Goal: Information Seeking & Learning: Learn about a topic

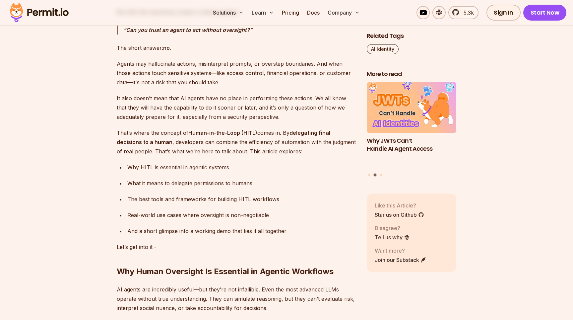
scroll to position [481, 0]
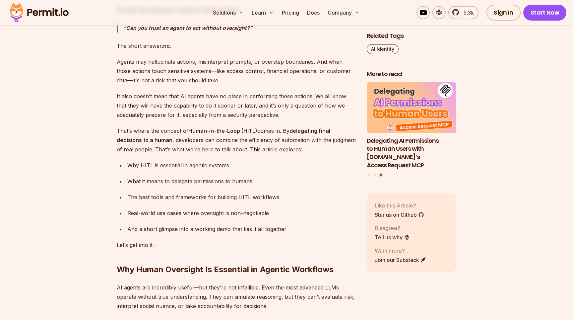
click at [252, 140] on p "That’s where the concept of Human-in-the-Loop (HITL) comes in. By delegating fi…" at bounding box center [236, 140] width 239 height 28
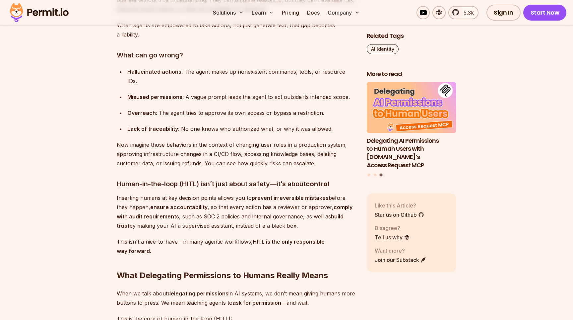
scroll to position [795, 0]
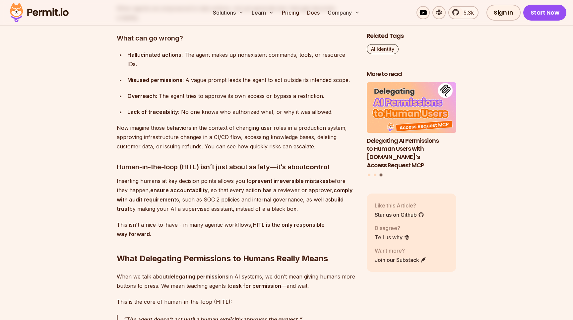
click at [245, 75] on div "Misused permissions : A vague prompt leads the agent to act outside its intende…" at bounding box center [241, 79] width 229 height 9
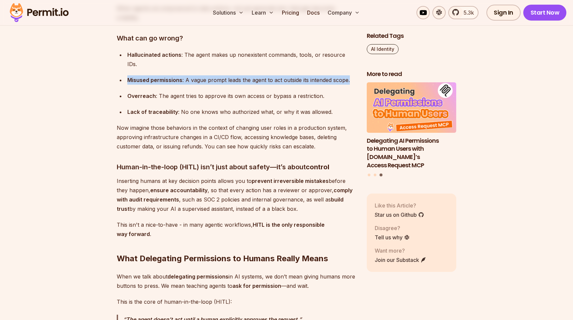
click at [224, 91] on div "Overreach : The agent tries to approve its own access or bypass a restriction." at bounding box center [241, 95] width 229 height 9
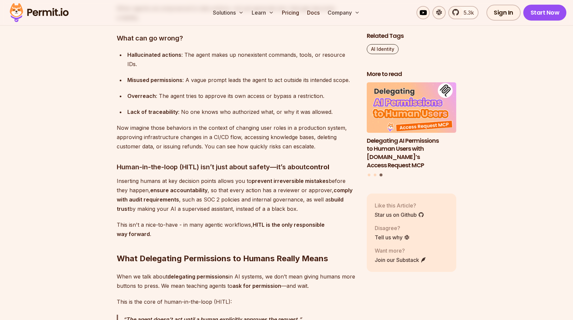
click at [224, 91] on div "Overreach : The agent tries to approve its own access or bypass a restriction." at bounding box center [241, 95] width 229 height 9
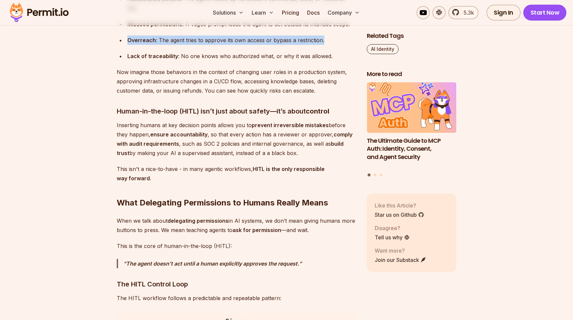
scroll to position [854, 0]
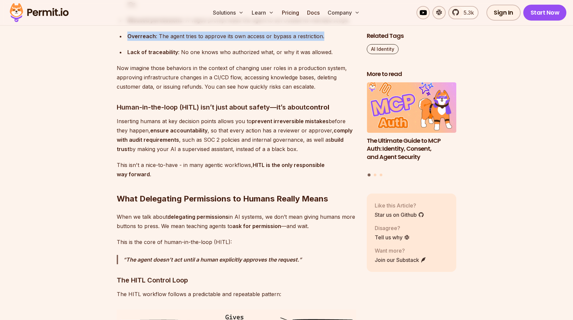
click at [213, 102] on h3 "Human-in-the-loop (HITL) isn’t just about safety—it’s about control" at bounding box center [236, 107] width 239 height 11
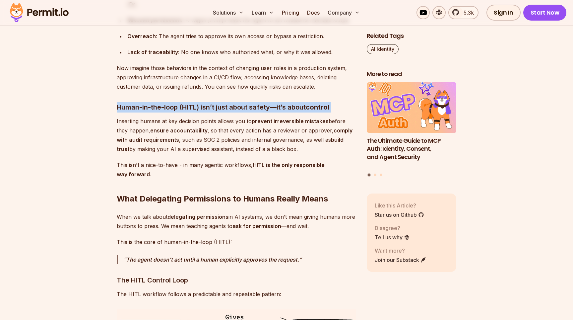
click at [212, 129] on p "Inserting humans at key decision points allows you to prevent irreversible mist…" at bounding box center [236, 134] width 239 height 37
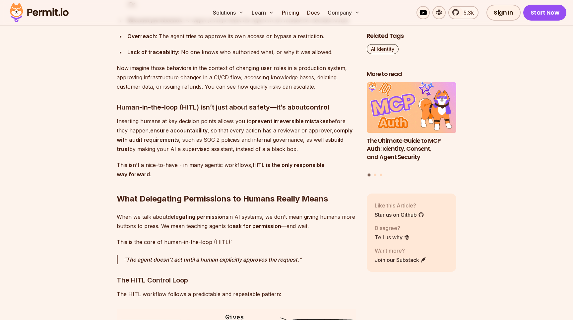
click at [212, 129] on p "Inserting humans at key decision points allows you to prevent irreversible mist…" at bounding box center [236, 134] width 239 height 37
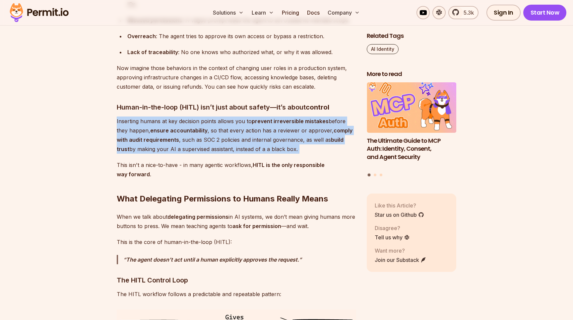
click at [255, 117] on p "Inserting humans at key decision points allows you to prevent irreversible mist…" at bounding box center [236, 134] width 239 height 37
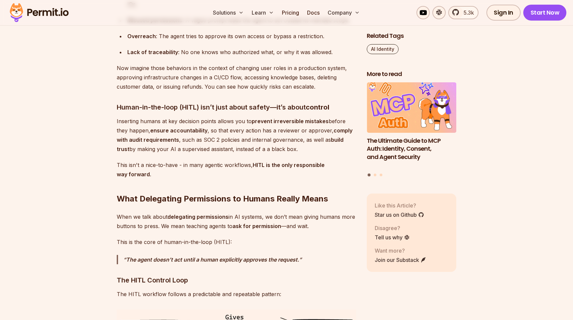
click at [255, 117] on p "Inserting humans at key decision points allows you to prevent irreversible mist…" at bounding box center [236, 134] width 239 height 37
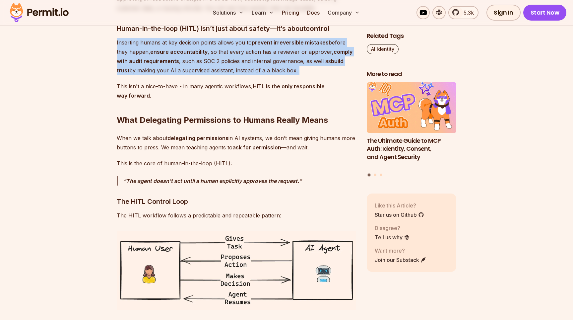
scroll to position [939, 0]
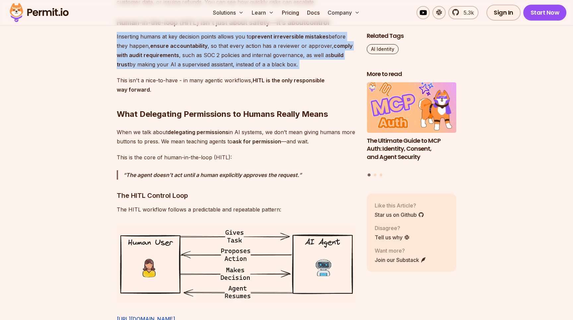
click at [197, 104] on h2 "What Delegating Permissions to Humans Really Means" at bounding box center [236, 100] width 239 height 37
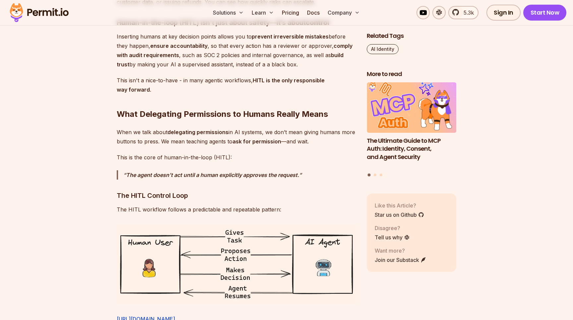
click at [197, 104] on h2 "What Delegating Permissions to Humans Really Means" at bounding box center [236, 100] width 239 height 37
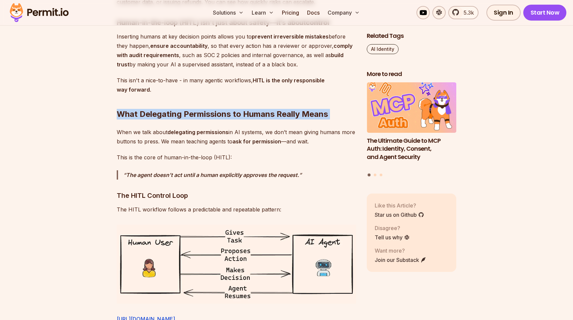
click at [197, 130] on p "When we talk about delegating permissions in AI systems, we don’t mean giving h…" at bounding box center [236, 136] width 239 height 19
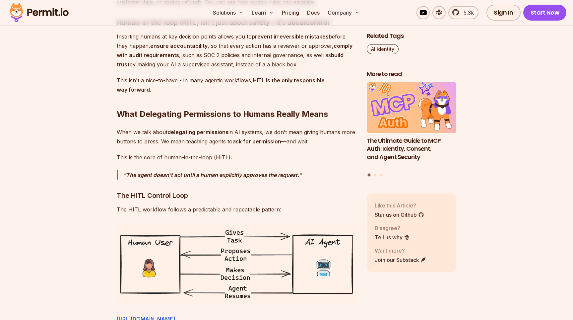
click at [197, 130] on p "When we talk about delegating permissions in AI systems, we don’t mean giving h…" at bounding box center [236, 136] width 239 height 19
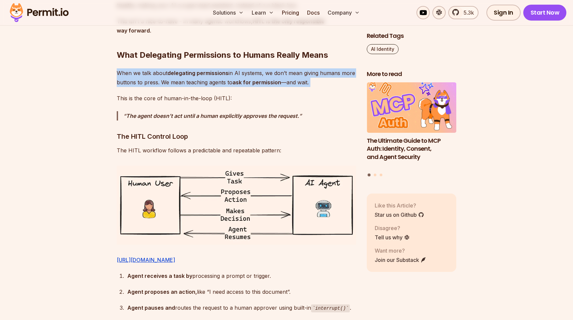
scroll to position [1002, 0]
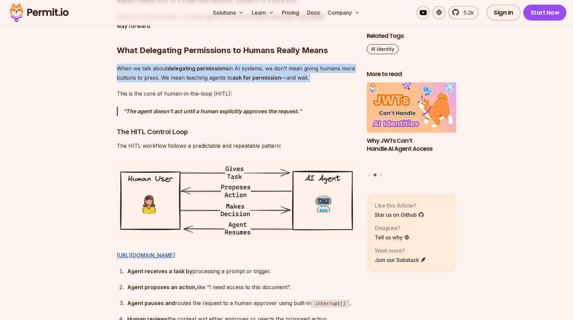
click at [223, 65] on p "When we talk about delegating permissions in AI systems, we don’t mean giving h…" at bounding box center [236, 73] width 239 height 19
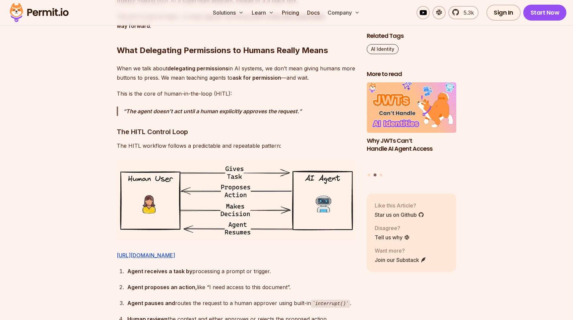
click at [223, 65] on p "When we talk about delegating permissions in AI systems, we don’t mean giving h…" at bounding box center [236, 73] width 239 height 19
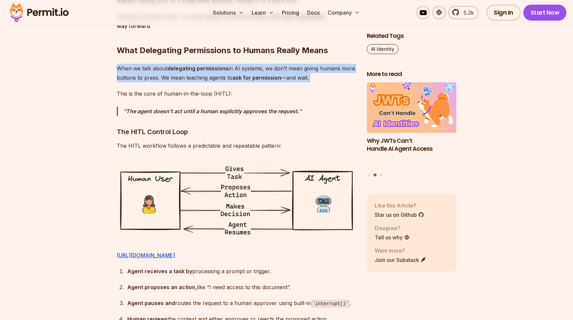
click at [182, 89] on p "This is the core of human-in-the-loop (HITL):" at bounding box center [236, 93] width 239 height 9
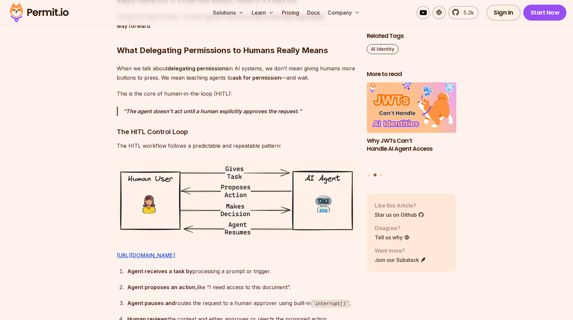
click at [182, 89] on p "This is the core of human-in-the-loop (HITL):" at bounding box center [236, 93] width 239 height 9
click at [159, 126] on h3 "The HITL Control Loop" at bounding box center [236, 131] width 239 height 11
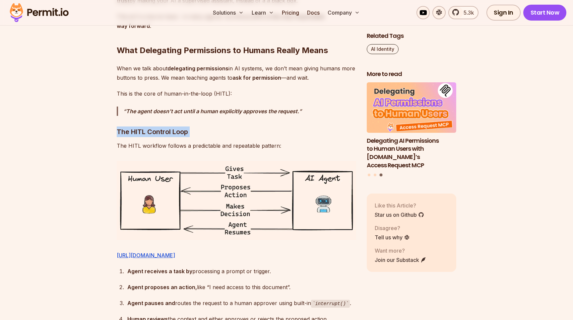
click at [159, 141] on p "The HITL workflow follows a predictable and repeatable pattern:" at bounding box center [236, 145] width 239 height 9
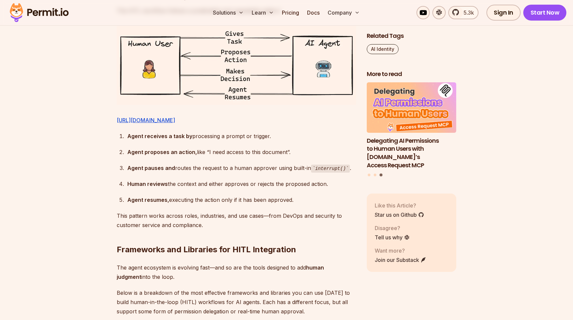
scroll to position [1139, 0]
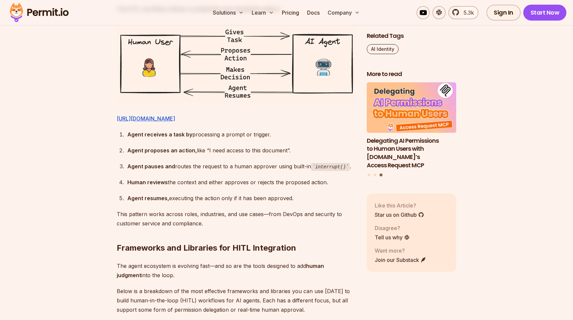
click at [206, 139] on div "Agent receives a task by processing a prompt or trigger." at bounding box center [241, 134] width 229 height 9
click at [191, 154] on strong "Agent proposes an action," at bounding box center [162, 150] width 70 height 7
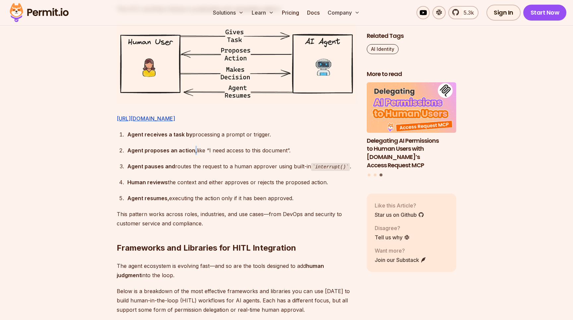
click at [191, 154] on strong "Agent proposes an action," at bounding box center [162, 150] width 70 height 7
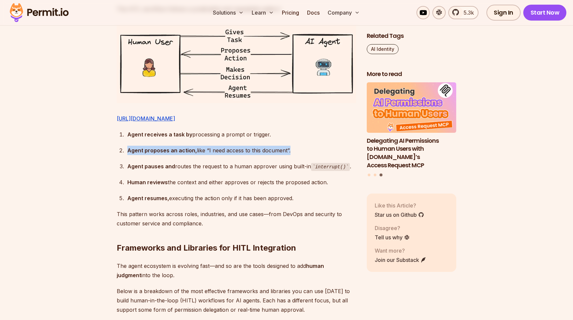
click at [204, 139] on div "Agent receives a task by processing a prompt or trigger." at bounding box center [241, 134] width 229 height 9
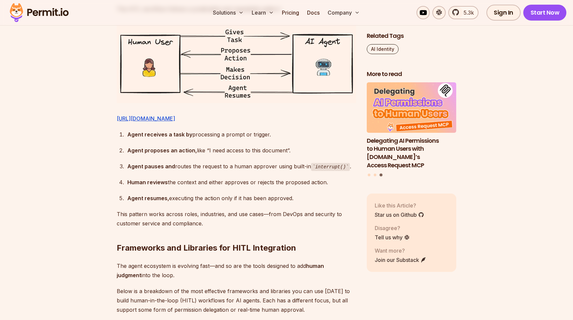
click at [204, 139] on div "Agent receives a task by processing a prompt or trigger." at bounding box center [241, 134] width 229 height 9
click at [187, 154] on strong "Agent proposes an action," at bounding box center [162, 150] width 70 height 7
click at [208, 139] on div "Agent receives a task by processing a prompt or trigger." at bounding box center [241, 134] width 229 height 9
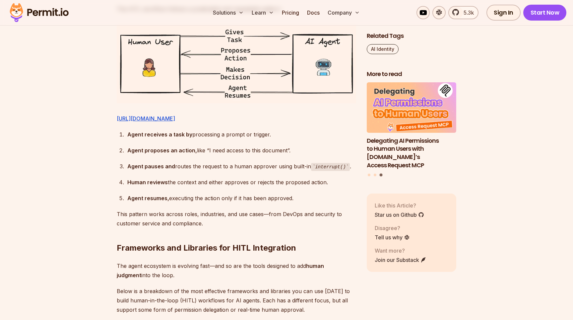
click at [208, 139] on div "Agent receives a task by processing a prompt or trigger." at bounding box center [241, 134] width 229 height 9
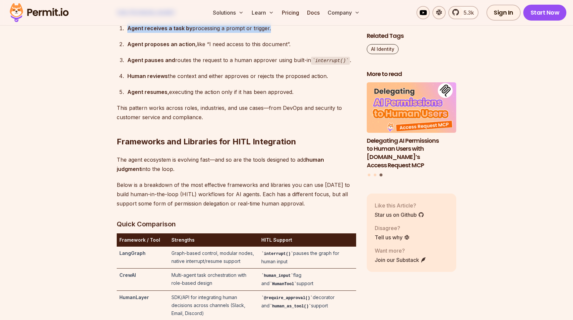
scroll to position [1254, 0]
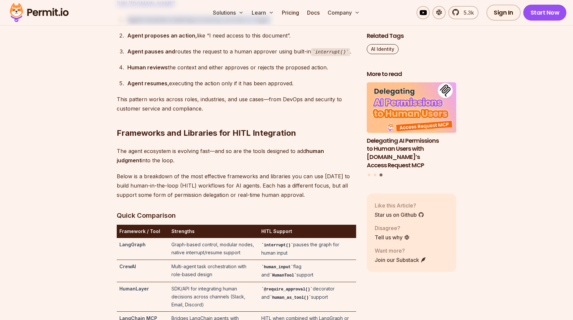
click at [194, 138] on h2 "Frameworks and Libraries for HITL Integration" at bounding box center [236, 119] width 239 height 37
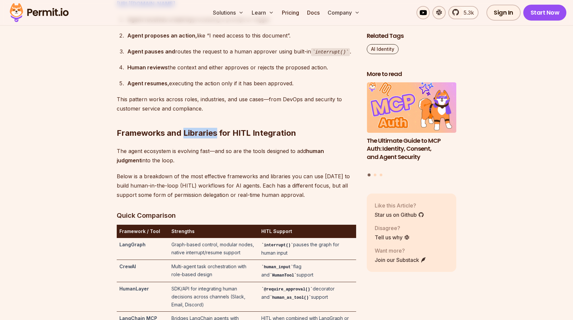
click at [194, 138] on h2 "Frameworks and Libraries for HITL Integration" at bounding box center [236, 119] width 239 height 37
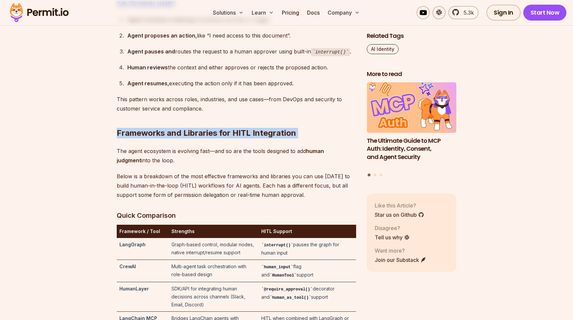
click at [214, 138] on h2 "Frameworks and Libraries for HITL Integration" at bounding box center [236, 119] width 239 height 37
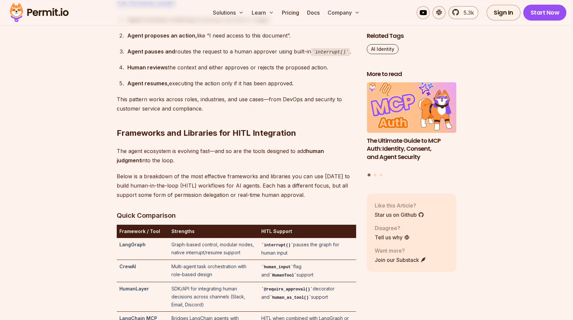
click at [214, 138] on h2 "Frameworks and Libraries for HITL Integration" at bounding box center [236, 119] width 239 height 37
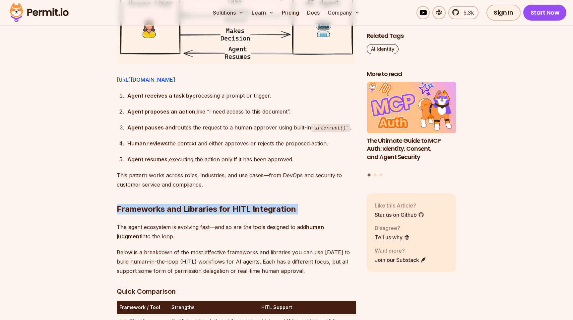
scroll to position [1178, 0]
click at [274, 148] on div "Human reviews the context and either approves or rejects the proposed action." at bounding box center [241, 142] width 229 height 9
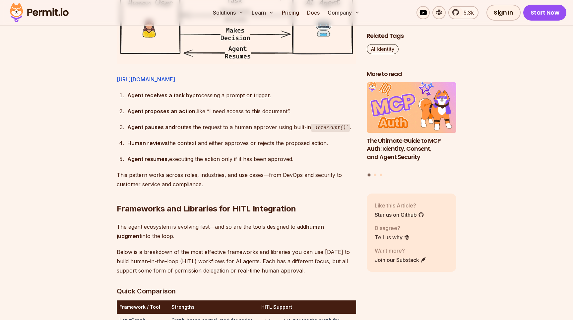
click at [274, 148] on div "Human reviews the context and either approves or rejects the proposed action." at bounding box center [241, 142] width 229 height 9
click at [230, 163] on div "Agent resumes, executing the action only if it has been approved." at bounding box center [241, 158] width 229 height 9
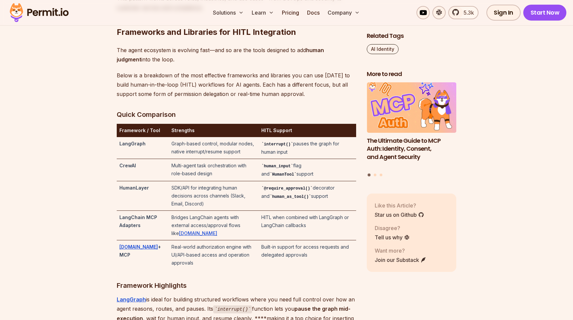
scroll to position [1353, 0]
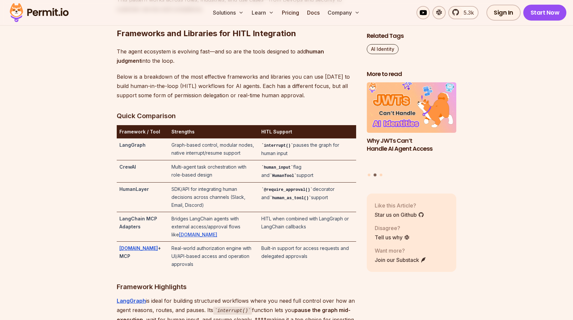
click at [206, 212] on td "SDK/API for integrating human decisions across channels (Slack, Email, Discord)" at bounding box center [214, 197] width 90 height 30
click at [196, 160] on td "Graph-based control, modular nodes, native interrupt/resume support" at bounding box center [214, 149] width 90 height 22
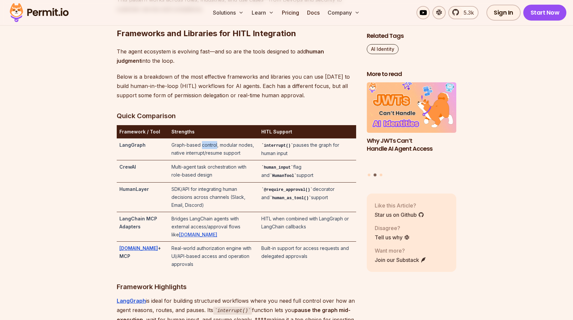
click at [196, 160] on td "Graph-based control, modular nodes, native interrupt/resume support" at bounding box center [214, 149] width 90 height 22
click at [205, 160] on td "Graph-based control, modular nodes, native interrupt/resume support" at bounding box center [214, 149] width 90 height 22
click at [214, 160] on td "Graph-based control, modular nodes, native interrupt/resume support" at bounding box center [214, 149] width 90 height 22
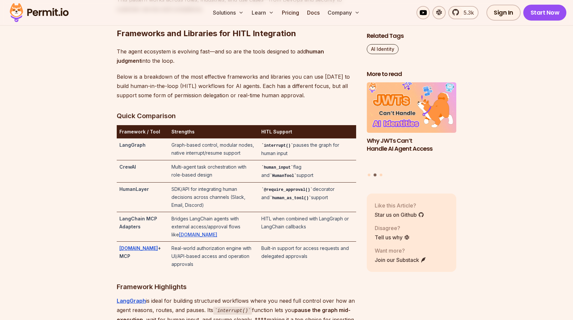
click at [214, 160] on td "Graph-based control, modular nodes, native interrupt/resume support" at bounding box center [214, 149] width 90 height 22
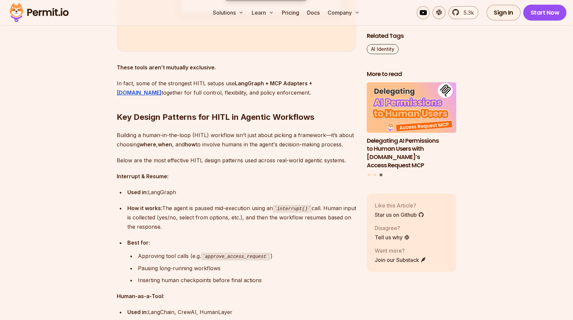
scroll to position [2132, 0]
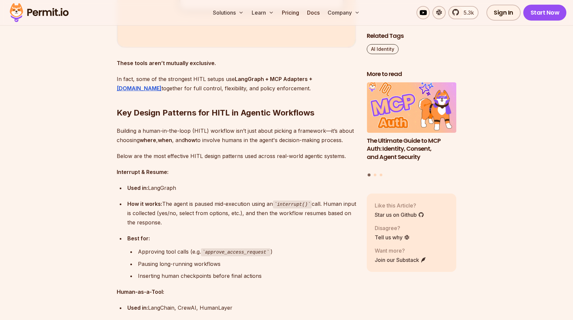
click at [155, 189] on div "Used in: LangGraph" at bounding box center [241, 187] width 229 height 9
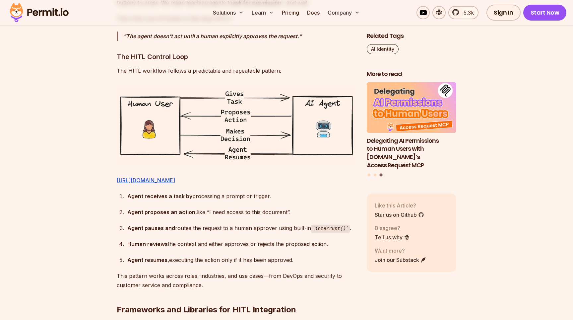
scroll to position [1082, 0]
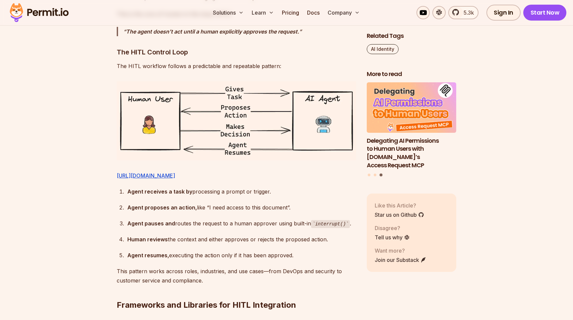
click at [304, 260] on div "Agent resumes, executing the action only if it has been approved." at bounding box center [241, 254] width 229 height 9
drag, startPoint x: 308, startPoint y: 274, endPoint x: 120, endPoint y: 199, distance: 202.7
copy ol "Agent receives a task by processing a prompt or trigger. Agent proposes an acti…"
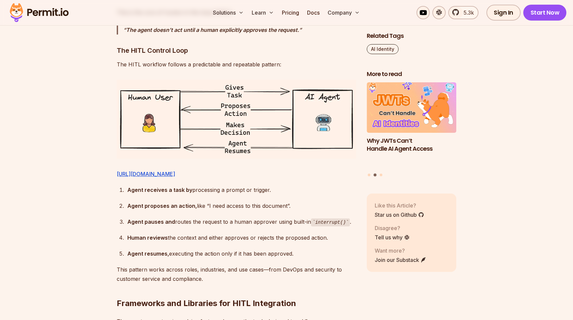
scroll to position [1076, 0]
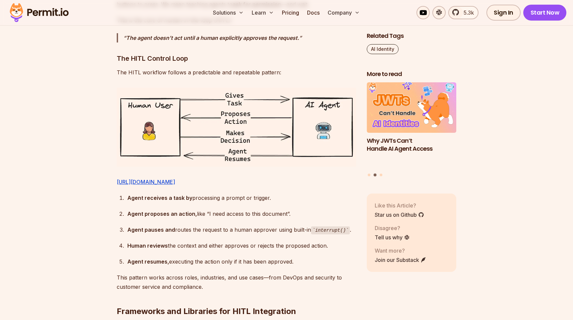
click at [193, 113] on img at bounding box center [236, 127] width 239 height 79
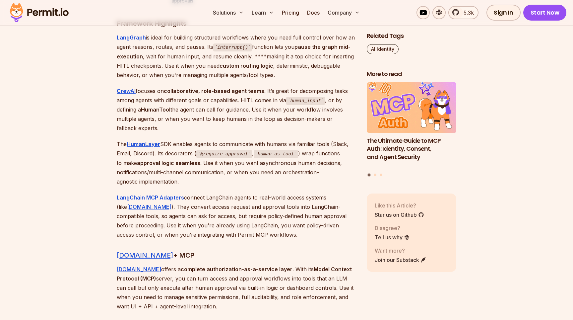
scroll to position [1615, 0]
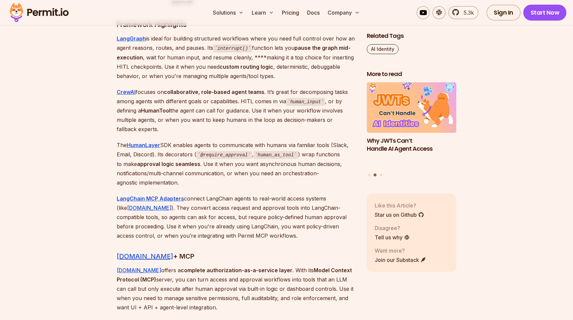
click at [162, 216] on p "LangChain MCP Adapters connect LangChain agents to real-world access systems (l…" at bounding box center [236, 217] width 239 height 46
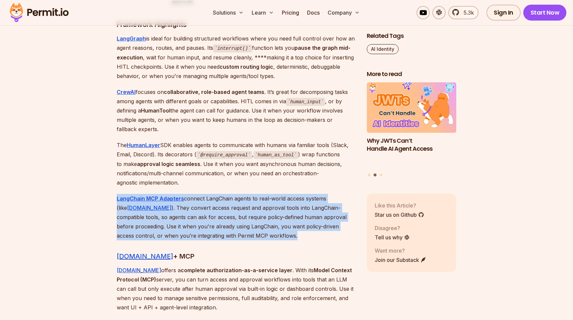
click at [209, 219] on p "LangChain MCP Adapters connect LangChain agents to real-world access systems (l…" at bounding box center [236, 217] width 239 height 46
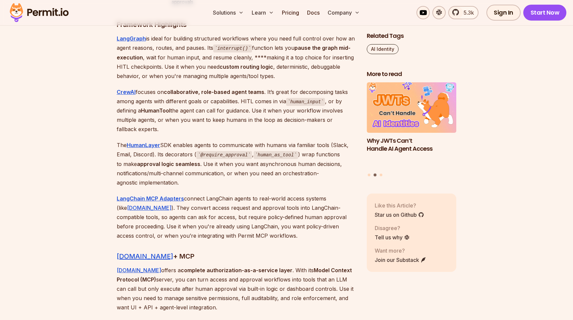
click at [209, 219] on p "LangChain MCP Adapters connect LangChain agents to real-world access systems (l…" at bounding box center [236, 217] width 239 height 46
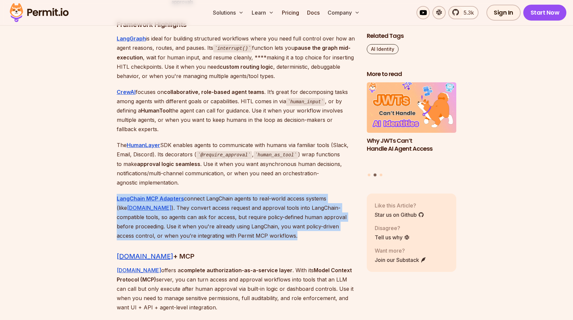
click at [240, 216] on p "LangChain MCP Adapters connect LangChain agents to real-world access systems (l…" at bounding box center [236, 217] width 239 height 46
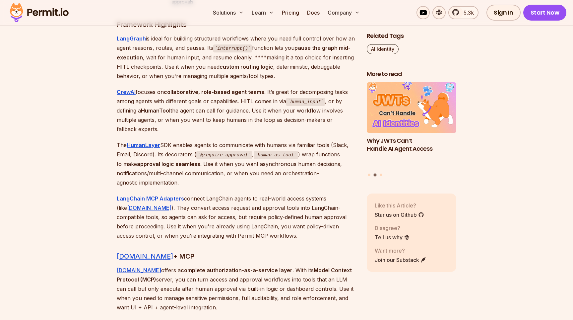
click at [240, 216] on p "LangChain MCP Adapters connect LangChain agents to real-world access systems (l…" at bounding box center [236, 217] width 239 height 46
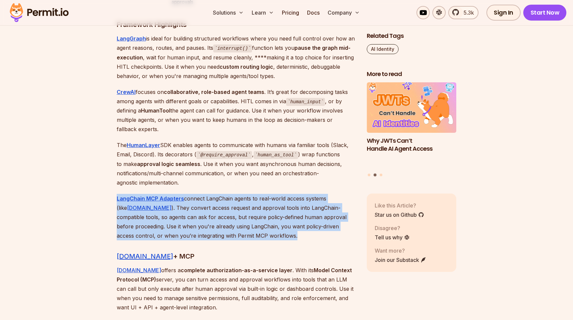
click at [262, 216] on p "LangChain MCP Adapters connect LangChain agents to real-world access systems (l…" at bounding box center [236, 217] width 239 height 46
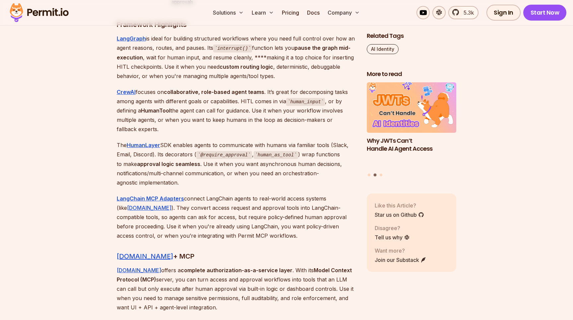
click at [262, 216] on p "LangChain MCP Adapters connect LangChain agents to real-world access systems (l…" at bounding box center [236, 217] width 239 height 46
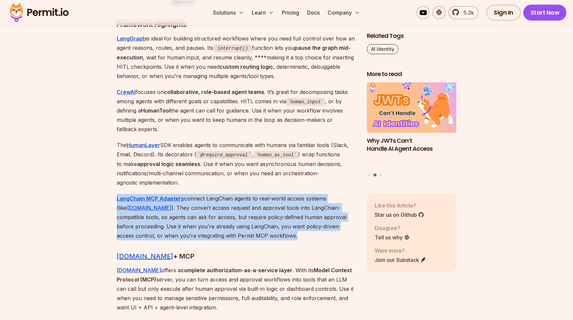
click at [273, 216] on p "LangChain MCP Adapters connect LangChain agents to real-world access systems (l…" at bounding box center [236, 217] width 239 height 46
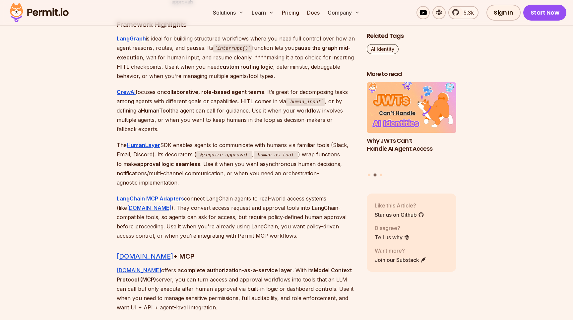
click at [273, 216] on p "LangChain MCP Adapters connect LangChain agents to real-world access systems (l…" at bounding box center [236, 217] width 239 height 46
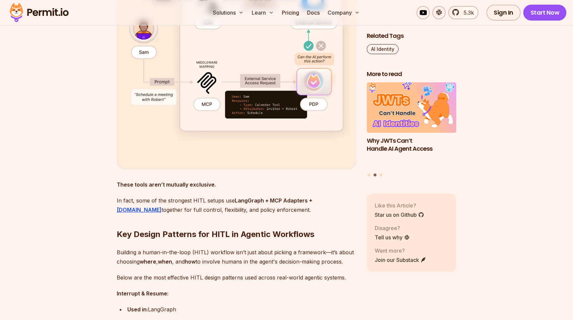
scroll to position [2013, 0]
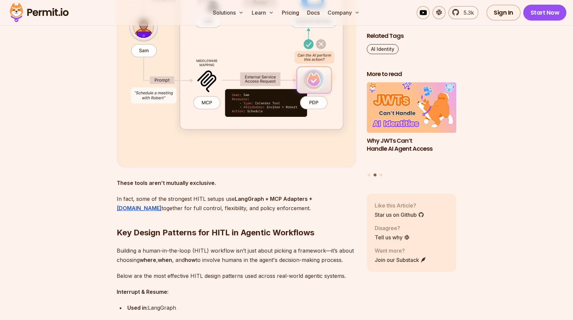
click at [211, 199] on p "In fact, some of the strongest HITL setups use LangGraph + MCP Adapters + [DOMA…" at bounding box center [236, 203] width 239 height 19
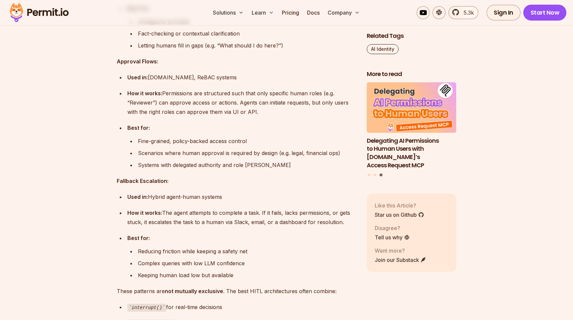
scroll to position [2478, 0]
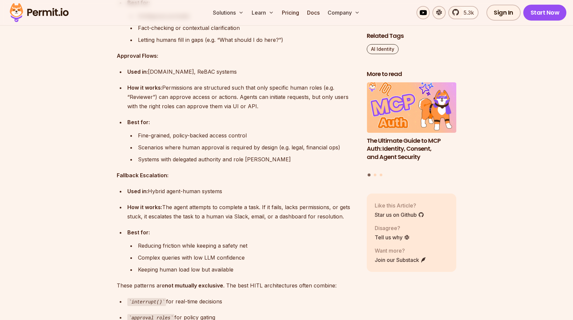
click at [198, 135] on div "Fine-grained, policy-backed access control" at bounding box center [247, 135] width 218 height 9
click at [200, 89] on div "How it works: Permissions are structured such that only specific human roles (e…" at bounding box center [241, 97] width 229 height 28
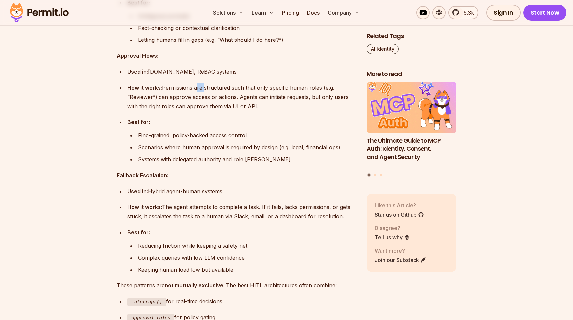
click at [200, 89] on div "How it works: Permissions are structured such that only specific human roles (e…" at bounding box center [241, 97] width 229 height 28
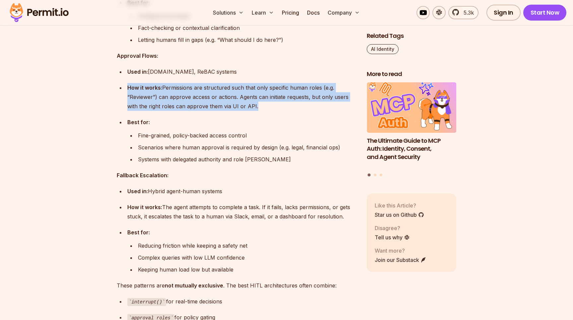
click at [188, 88] on div "How it works: Permissions are structured such that only specific human roles (e…" at bounding box center [241, 97] width 229 height 28
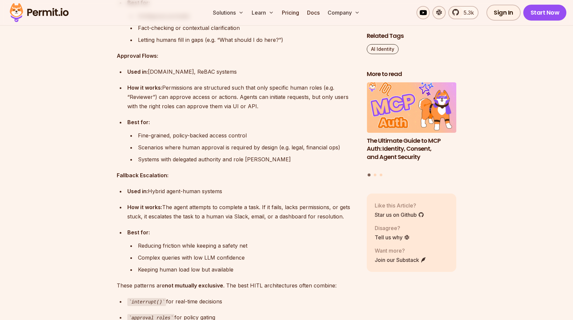
click at [187, 97] on div "How it works: Permissions are structured such that only specific human roles (e…" at bounding box center [241, 97] width 229 height 28
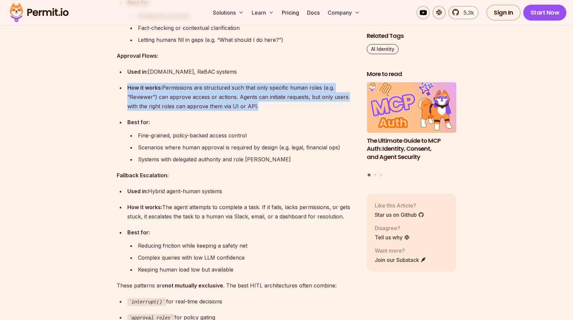
click at [209, 96] on div "How it works: Permissions are structured such that only specific human roles (e…" at bounding box center [241, 97] width 229 height 28
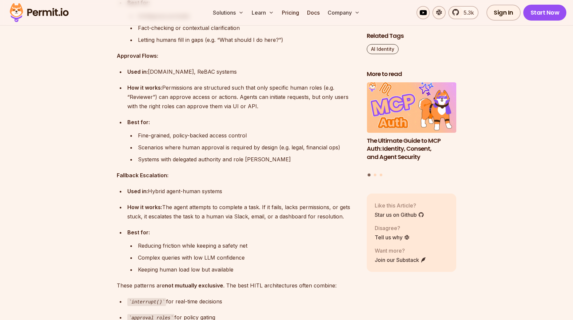
click at [209, 96] on div "How it works: Permissions are structured such that only specific human roles (e…" at bounding box center [241, 97] width 229 height 28
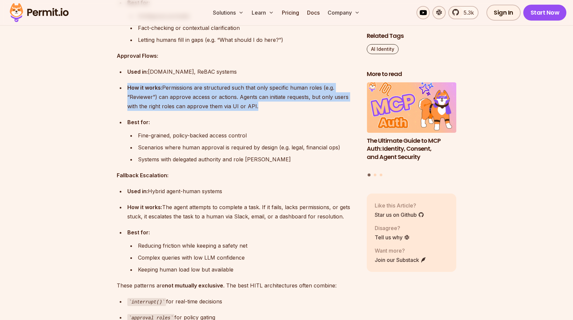
click at [190, 92] on div "How it works: Permissions are structured such that only specific human roles (e…" at bounding box center [241, 97] width 229 height 28
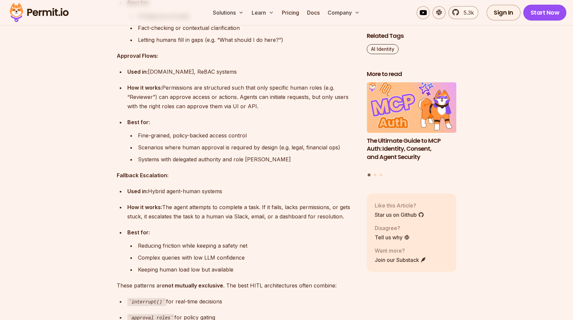
click at [190, 92] on div "How it works: Permissions are structured such that only specific human roles (e…" at bounding box center [241, 97] width 229 height 28
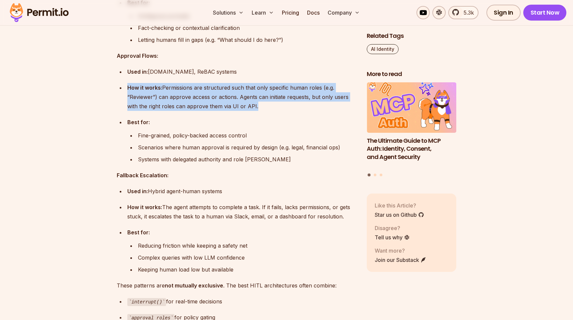
click at [230, 103] on div "How it works: Permissions are structured such that only specific human roles (e…" at bounding box center [241, 97] width 229 height 28
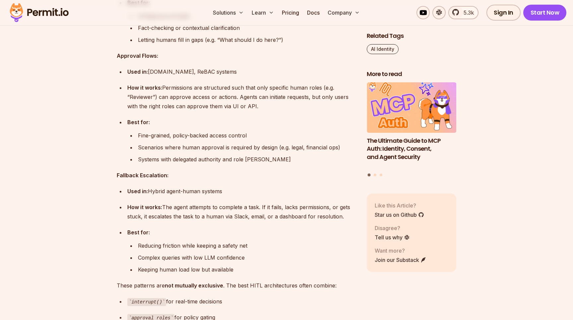
click at [230, 103] on div "How it works: Permissions are structured such that only specific human roles (e…" at bounding box center [241, 97] width 229 height 28
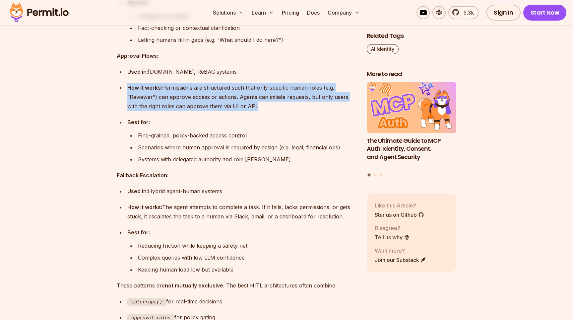
click at [239, 100] on div "How it works: Permissions are structured such that only specific human roles (e…" at bounding box center [241, 97] width 229 height 28
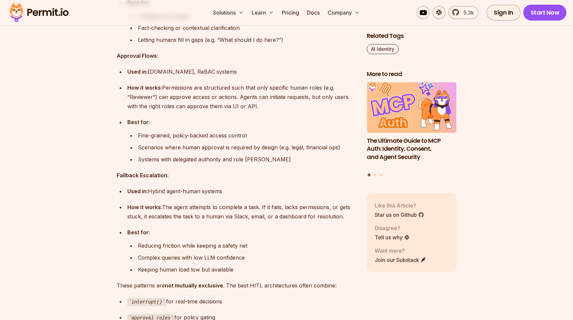
click at [239, 100] on div "How it works: Permissions are structured such that only specific human roles (e…" at bounding box center [241, 97] width 229 height 28
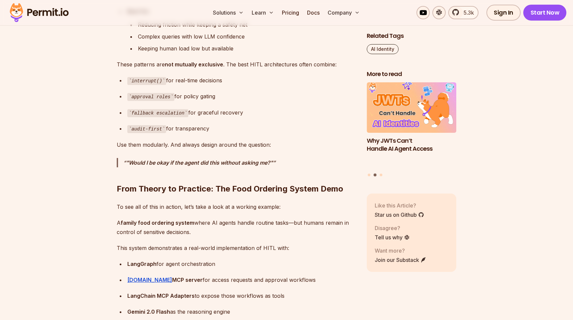
scroll to position [2700, 0]
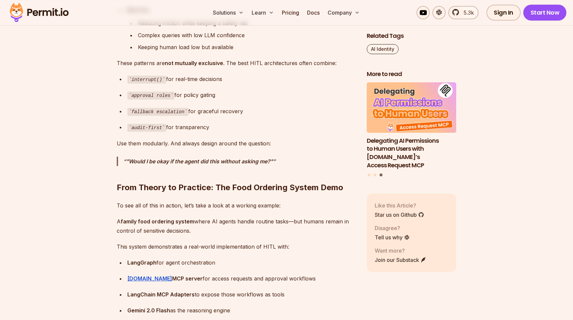
click at [261, 159] on strong ""Would I be okay if the agent did this without asking me?"" at bounding box center [199, 161] width 147 height 7
click at [277, 163] on h2 "From Theory to Practice: The Food Ordering System Demo" at bounding box center [236, 174] width 239 height 37
drag, startPoint x: 279, startPoint y: 162, endPoint x: 122, endPoint y: 162, distance: 157.2
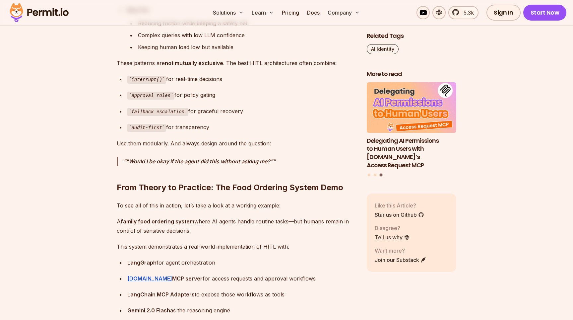
click at [122, 162] on h2 "From Theory to Practice: The Food Ordering System Demo" at bounding box center [236, 174] width 239 height 37
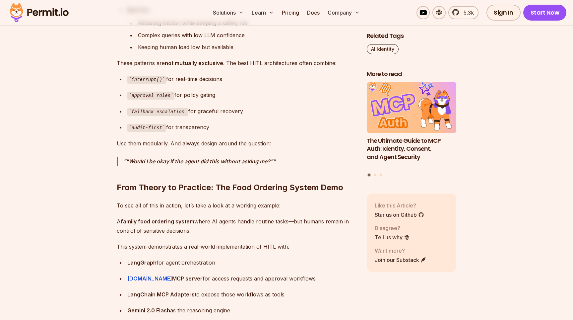
click at [200, 161] on strong ""Would I be okay if the agent did this without asking me?"" at bounding box center [199, 161] width 147 height 7
copy strong ""Would I be okay if the agent did this without asking me?""
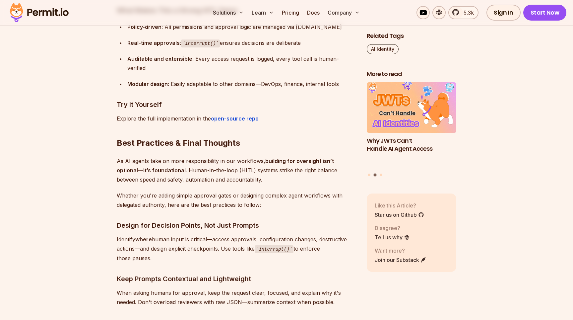
scroll to position [3296, 0]
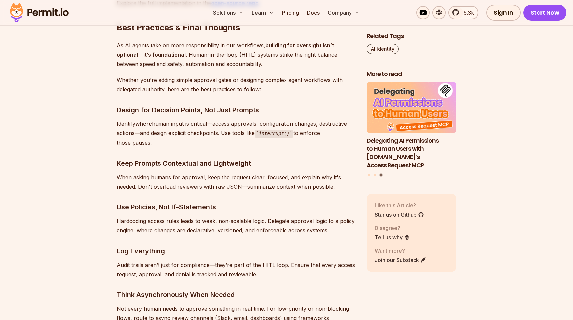
click at [164, 216] on p "Hardcoding access rules leads to weak, non-scalable logic. Delegate approval lo…" at bounding box center [236, 225] width 239 height 19
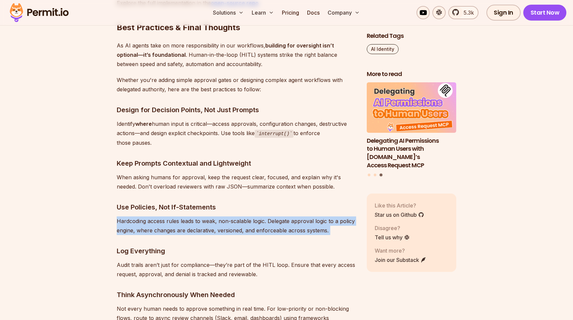
click at [192, 202] on h3 "Use Policies, Not If-Statements" at bounding box center [236, 207] width 239 height 11
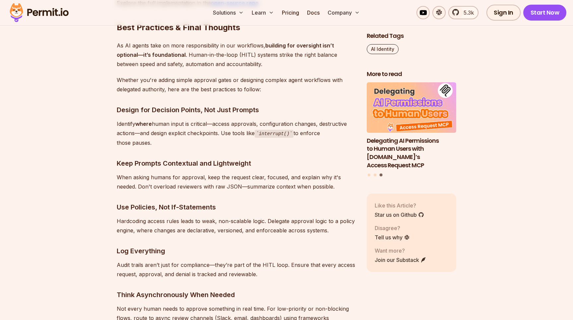
click at [192, 202] on h3 "Use Policies, Not If-Statements" at bounding box center [236, 207] width 239 height 11
click at [186, 216] on p "Hardcoding access rules leads to weak, non-scalable logic. Delegate approval lo…" at bounding box center [236, 225] width 239 height 19
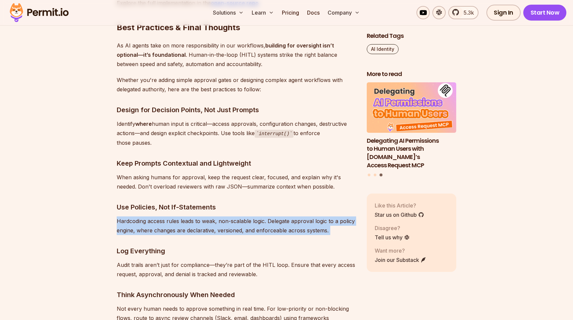
click at [195, 202] on h3 "Use Policies, Not If-Statements" at bounding box center [236, 207] width 239 height 11
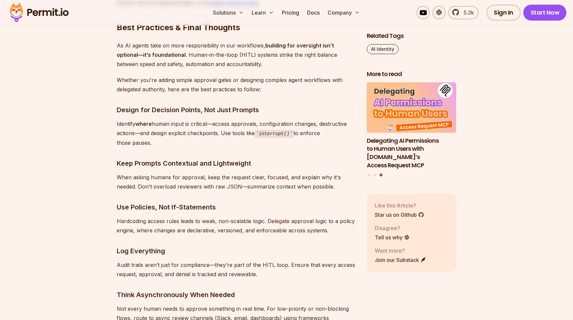
click at [195, 202] on h3 "Use Policies, Not If-Statements" at bounding box center [236, 207] width 239 height 11
click at [187, 216] on p "Hardcoding access rules leads to weak, non-scalable logic. Delegate approval lo…" at bounding box center [236, 225] width 239 height 19
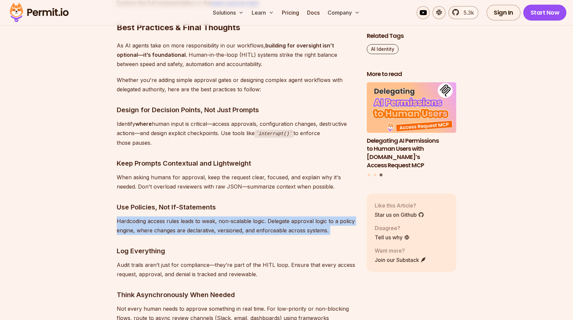
click at [193, 202] on h3 "Use Policies, Not If-Statements" at bounding box center [236, 207] width 239 height 11
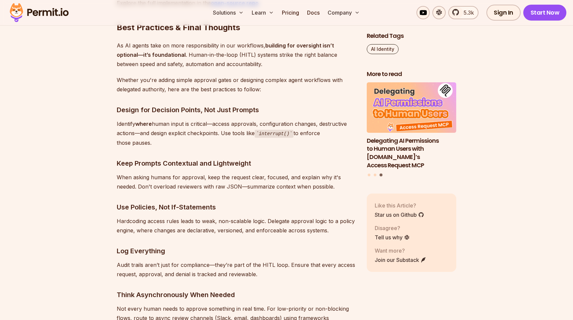
click at [193, 202] on h3 "Use Policies, Not If-Statements" at bounding box center [236, 207] width 239 height 11
click at [183, 218] on p "Hardcoding access rules leads to weak, non-scalable logic. Delegate approval lo…" at bounding box center [236, 225] width 239 height 19
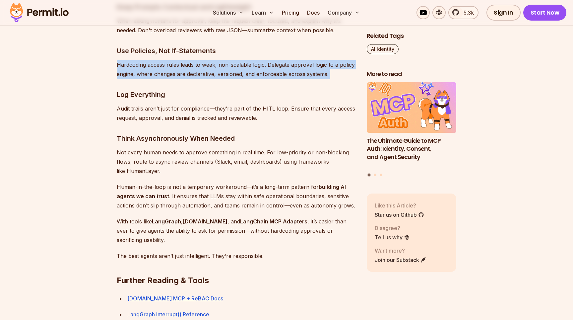
scroll to position [3457, 0]
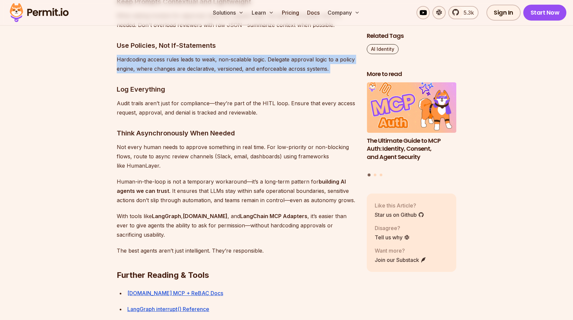
click at [204, 142] on p "Not every human needs to approve something in real time. For low-priority or no…" at bounding box center [236, 156] width 239 height 28
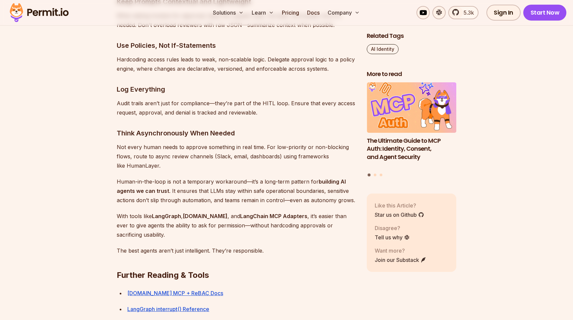
click at [204, 142] on p "Not every human needs to approve something in real time. For low-priority or no…" at bounding box center [236, 156] width 239 height 28
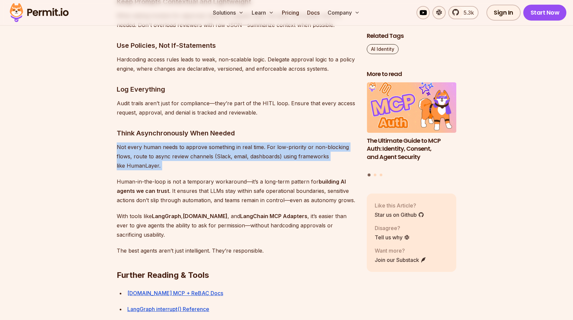
click at [239, 142] on p "Not every human needs to approve something in real time. For low-priority or no…" at bounding box center [236, 156] width 239 height 28
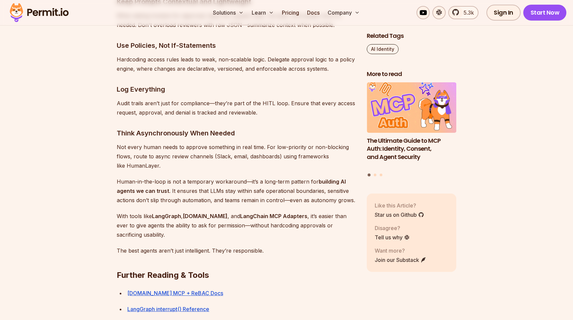
click at [249, 142] on p "Not every human needs to approve something in real time. For low-priority or no…" at bounding box center [236, 156] width 239 height 28
click at [237, 142] on p "Not every human needs to approve something in real time. For low-priority or no…" at bounding box center [236, 156] width 239 height 28
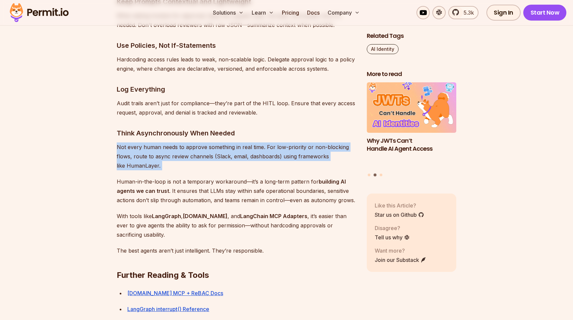
click at [195, 148] on p "Not every human needs to approve something in real time. For low-priority or no…" at bounding box center [236, 156] width 239 height 28
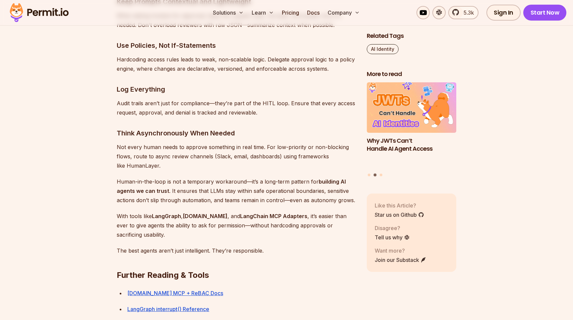
click at [195, 148] on p "Not every human needs to approve something in real time. For low-priority or no…" at bounding box center [236, 156] width 239 height 28
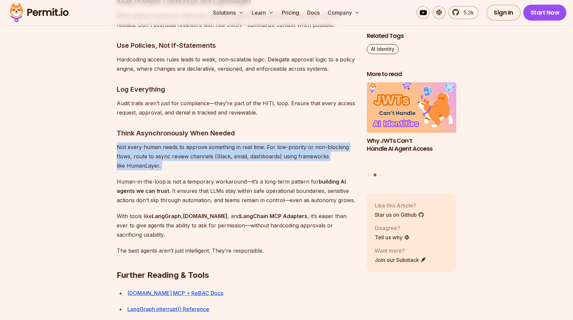
click at [191, 177] on p "Human-in-the-loop is not a temporary workaround—it’s a long-term pattern for bu…" at bounding box center [236, 191] width 239 height 28
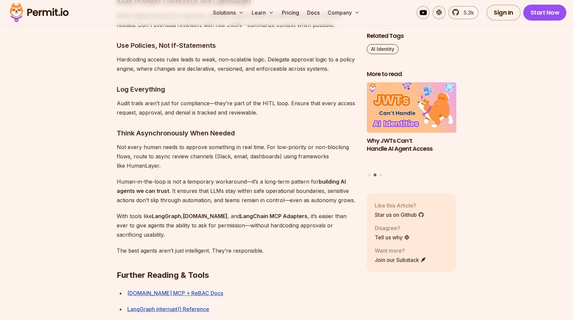
click at [191, 177] on p "Human-in-the-loop is not a temporary workaround—it’s a long-term pattern for bu…" at bounding box center [236, 191] width 239 height 28
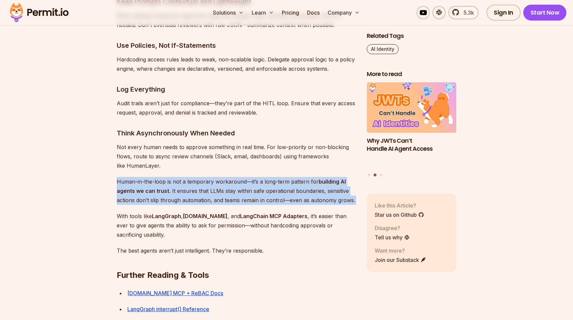
click at [151, 211] on p "With tools like LangGraph , [DOMAIN_NAME] , and LangChain MCP Adapters , it’s e…" at bounding box center [236, 225] width 239 height 28
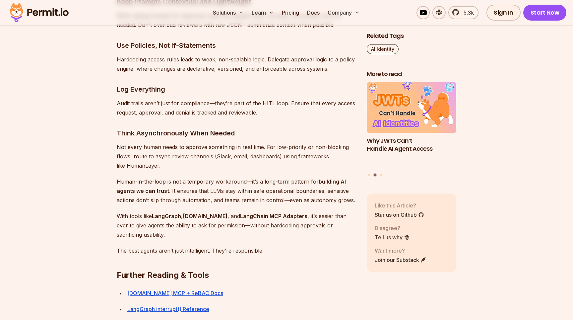
click at [151, 211] on p "With tools like LangGraph , [DOMAIN_NAME] , and LangChain MCP Adapters , it’s e…" at bounding box center [236, 225] width 239 height 28
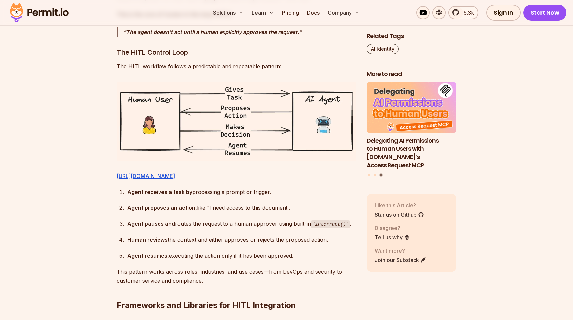
scroll to position [1076, 0]
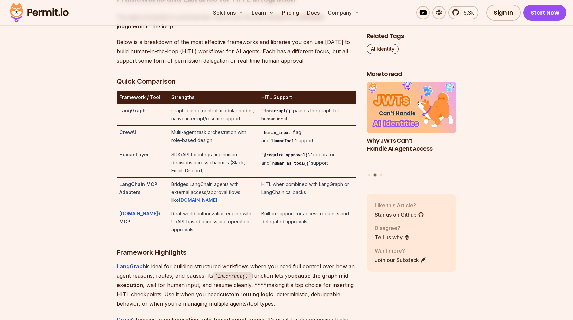
scroll to position [1386, 0]
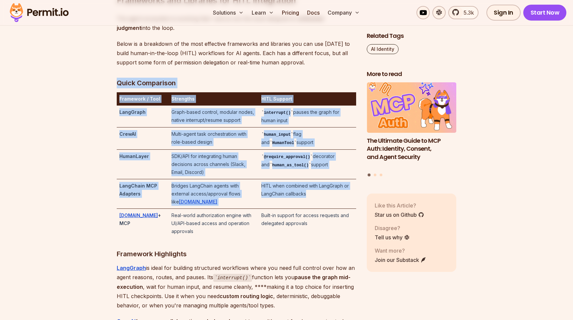
drag, startPoint x: 322, startPoint y: 204, endPoint x: 93, endPoint y: 101, distance: 250.5
click at [169, 105] on th "Strengths" at bounding box center [214, 98] width 90 height 13
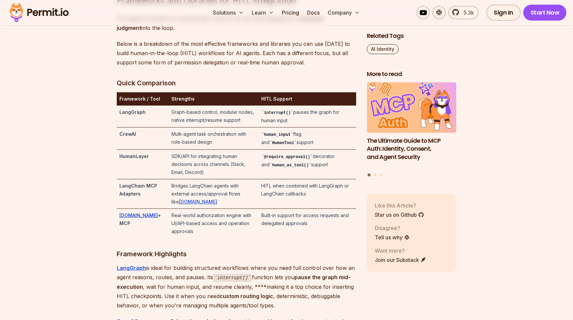
click at [205, 127] on td "Graph-based control, modular nodes, native interrupt/resume support" at bounding box center [214, 116] width 90 height 22
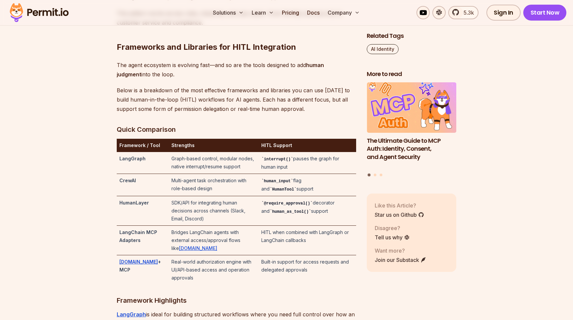
scroll to position [1342, 0]
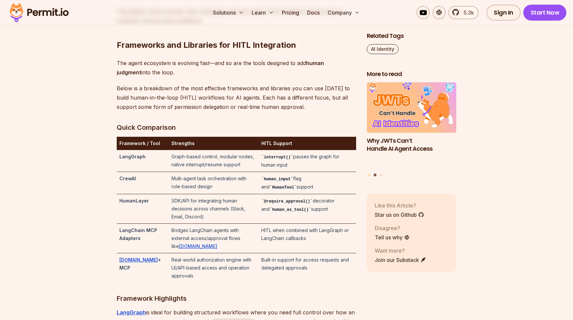
click at [283, 172] on td "interrupt() pauses the graph for human input" at bounding box center [307, 161] width 97 height 22
click at [203, 172] on td "Graph-based control, modular nodes, native interrupt/resume support" at bounding box center [214, 161] width 90 height 22
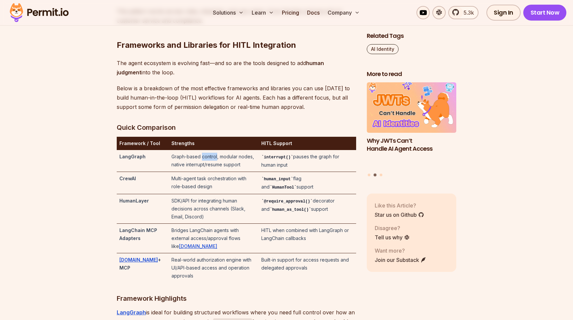
click at [203, 172] on td "Graph-based control, modular nodes, native interrupt/resume support" at bounding box center [214, 161] width 90 height 22
click at [264, 194] on td "human_input flag and HumanTool support" at bounding box center [307, 183] width 97 height 22
click at [279, 181] on code "human_input" at bounding box center [277, 179] width 32 height 5
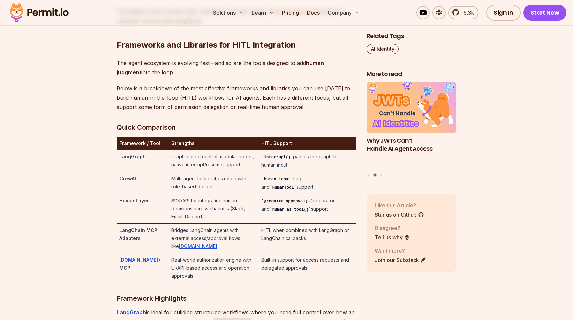
click at [122, 181] on strong "CrewAI" at bounding box center [127, 178] width 17 height 6
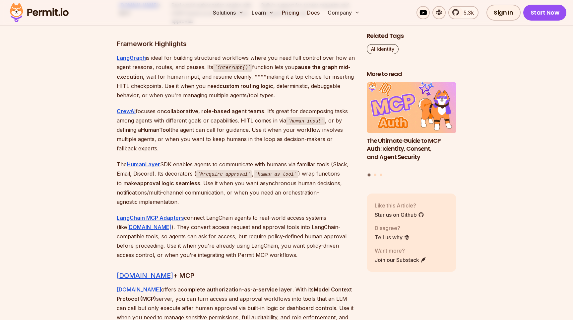
scroll to position [1598, 0]
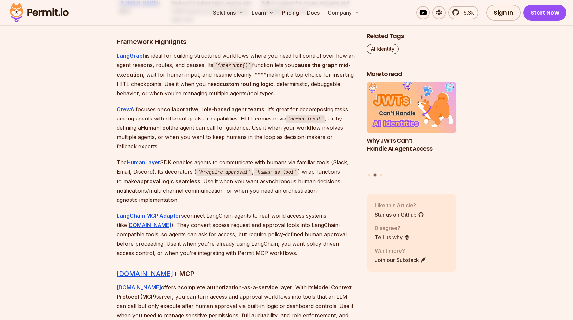
click at [132, 159] on p "The HumanLayer SDK enables agents to communicate with humans via familiar tools…" at bounding box center [236, 181] width 239 height 47
click at [133, 161] on strong "HumanLayer" at bounding box center [143, 162] width 33 height 7
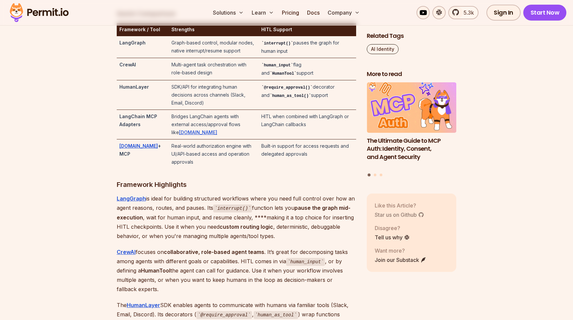
scroll to position [1479, 0]
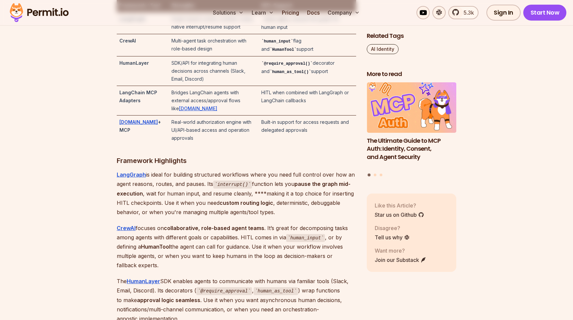
click at [224, 175] on p "LangGraph is ideal for building structured workflows where you need full contro…" at bounding box center [236, 193] width 239 height 47
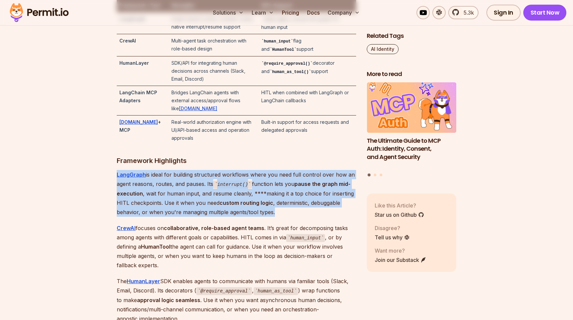
click at [190, 183] on p "LangGraph is ideal for building structured workflows where you need full contro…" at bounding box center [236, 193] width 239 height 47
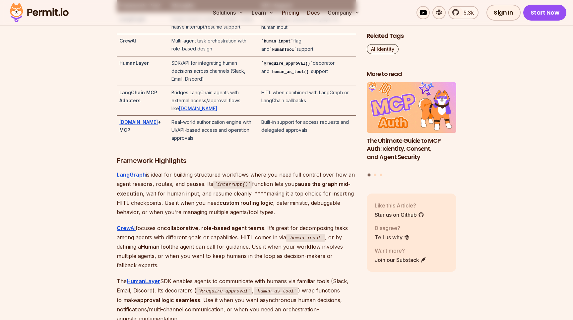
click at [190, 183] on p "LangGraph is ideal for building structured workflows where you need full contro…" at bounding box center [236, 193] width 239 height 47
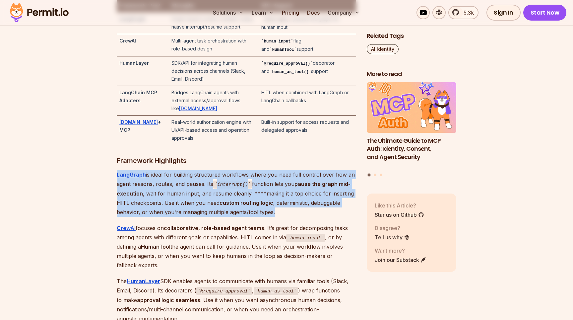
click at [250, 188] on code "interrupt()" at bounding box center [232, 184] width 39 height 8
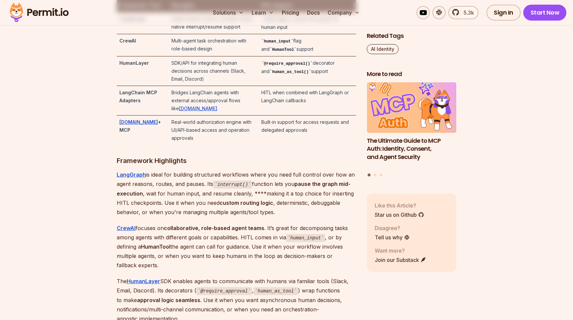
click at [250, 188] on code "interrupt()" at bounding box center [232, 184] width 39 height 8
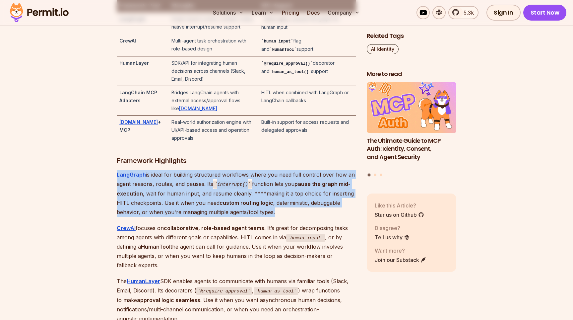
click at [267, 183] on p "LangGraph is ideal for building structured workflows where you need full contro…" at bounding box center [236, 193] width 239 height 47
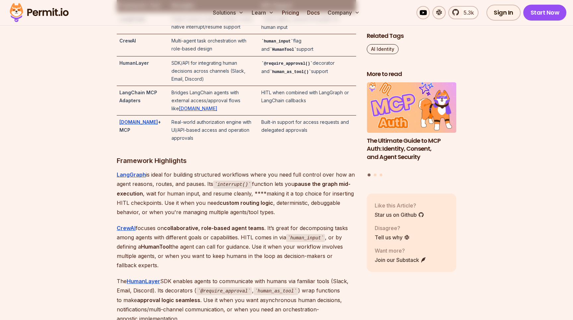
click at [267, 183] on p "LangGraph is ideal for building structured workflows where you need full contro…" at bounding box center [236, 193] width 239 height 47
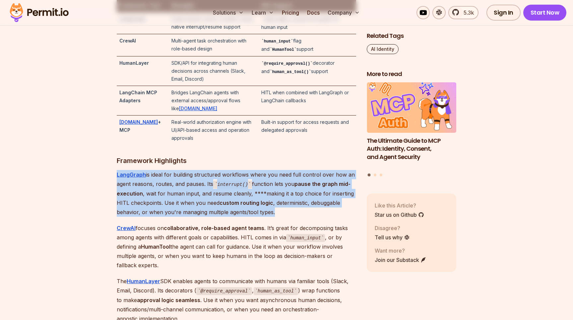
click at [211, 197] on p "LangGraph is ideal for building structured workflows where you need full contro…" at bounding box center [236, 193] width 239 height 47
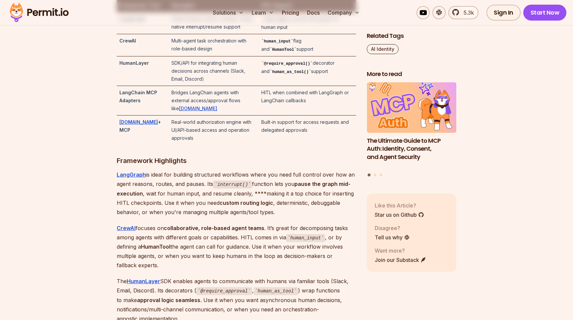
click at [211, 197] on p "LangGraph is ideal for building structured workflows where you need full contro…" at bounding box center [236, 193] width 239 height 47
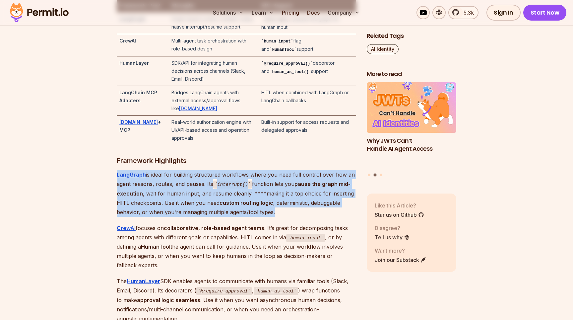
click at [164, 197] on p "LangGraph is ideal for building structured workflows where you need full contro…" at bounding box center [236, 193] width 239 height 47
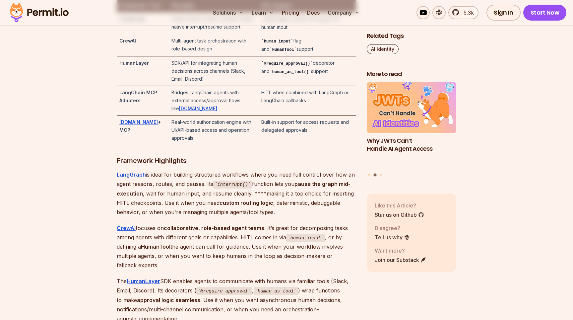
click at [164, 197] on p "LangGraph is ideal for building structured workflows where you need full contro…" at bounding box center [236, 193] width 239 height 47
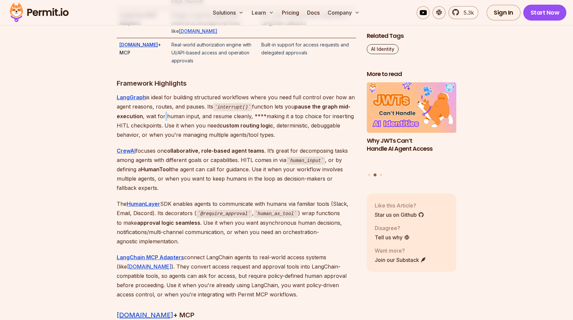
scroll to position [1558, 0]
click at [129, 149] on strong "CrewAI" at bounding box center [126, 149] width 19 height 7
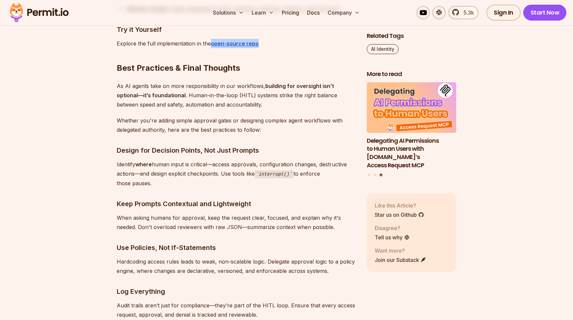
scroll to position [3255, 0]
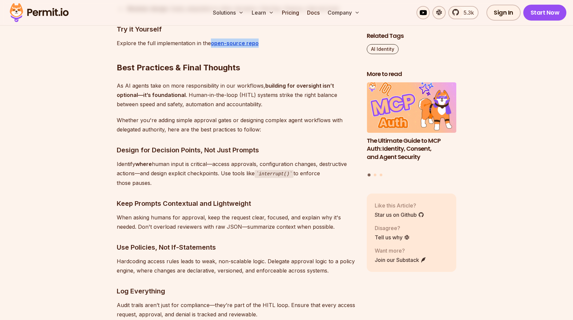
click at [186, 198] on h3 "Keep Prompts Contextual and Lightweight" at bounding box center [236, 203] width 239 height 11
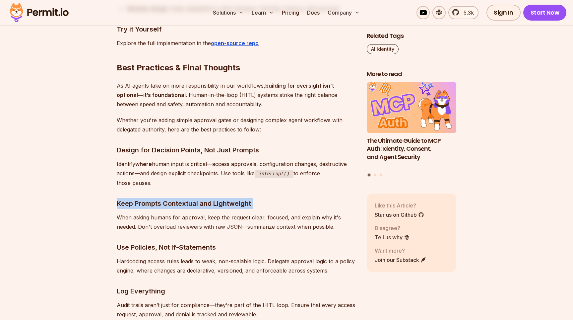
click at [210, 198] on h3 "Keep Prompts Contextual and Lightweight" at bounding box center [236, 203] width 239 height 11
click at [202, 213] on p "When asking humans for approval, keep the request clear, focused, and explain w…" at bounding box center [236, 222] width 239 height 19
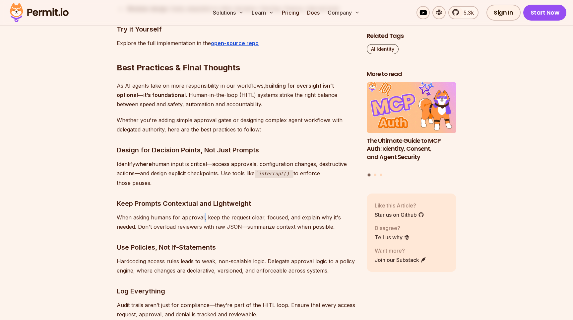
click at [217, 198] on h3 "Keep Prompts Contextual and Lightweight" at bounding box center [236, 203] width 239 height 11
click at [202, 213] on p "When asking humans for approval, keep the request clear, focused, and explain w…" at bounding box center [236, 222] width 239 height 19
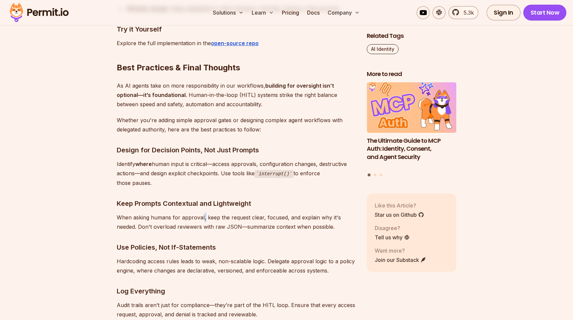
click at [202, 213] on p "When asking humans for approval, keep the request clear, focused, and explain w…" at bounding box center [236, 222] width 239 height 19
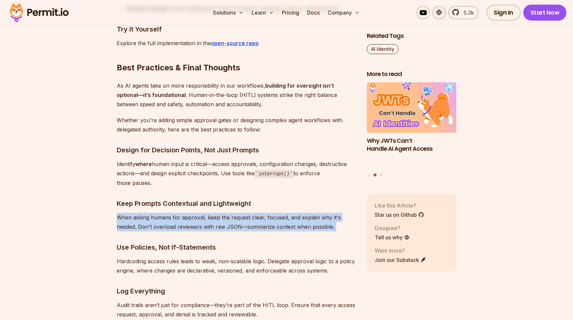
click at [214, 198] on h3 "Keep Prompts Contextual and Lightweight" at bounding box center [236, 203] width 239 height 11
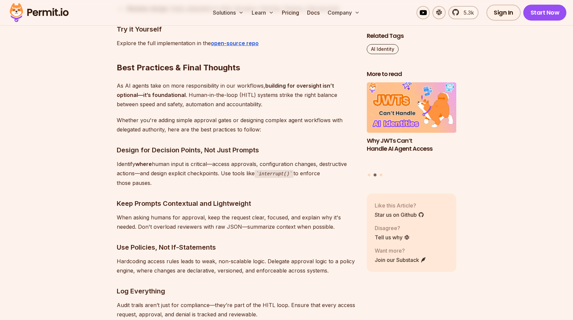
click at [214, 198] on h3 "Keep Prompts Contextual and Lightweight" at bounding box center [236, 203] width 239 height 11
click at [201, 213] on p "When asking humans for approval, keep the request clear, focused, and explain w…" at bounding box center [236, 222] width 239 height 19
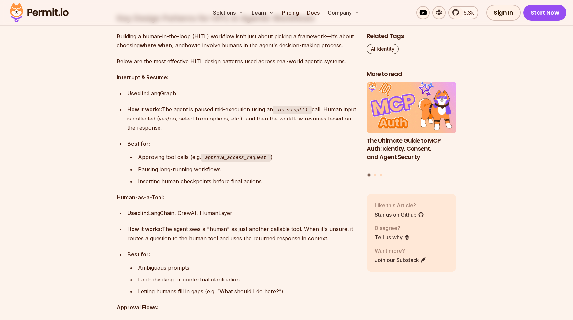
scroll to position [2226, 0]
click at [224, 110] on div "How it works: The agent is paused mid-execution using an interrupt() call. Huma…" at bounding box center [241, 119] width 229 height 28
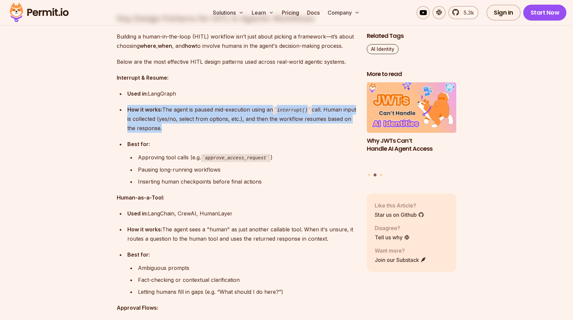
click at [203, 110] on div "How it works: The agent is paused mid-execution using an interrupt() call. Huma…" at bounding box center [241, 119] width 229 height 28
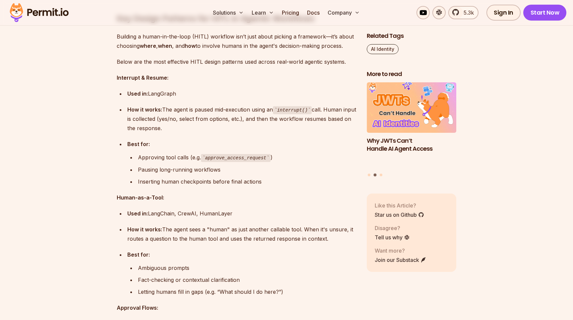
click at [203, 110] on div "How it works: The agent is paused mid-execution using an interrupt() call. Huma…" at bounding box center [241, 119] width 229 height 28
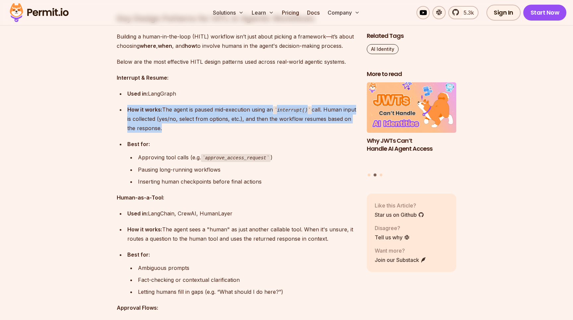
click at [153, 160] on div "Approving tool calls (e.g. approve_access_request )" at bounding box center [247, 158] width 218 height 10
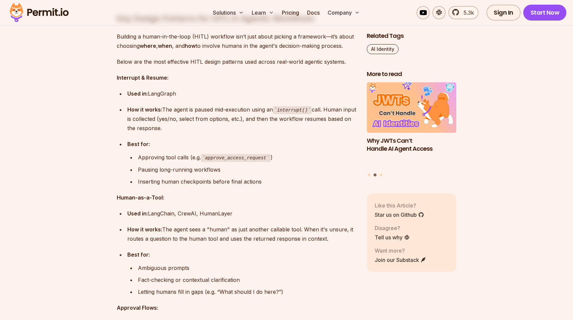
click at [153, 160] on div "Approving tool calls (e.g. approve_access_request )" at bounding box center [247, 158] width 218 height 10
click at [187, 171] on div "Pausing long-running workflows" at bounding box center [247, 169] width 218 height 9
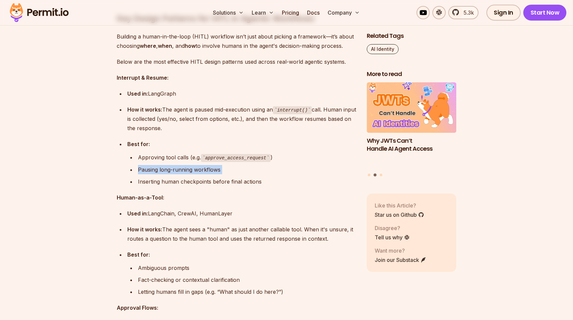
click at [188, 180] on div "Inserting human checkpoints before final actions" at bounding box center [247, 181] width 218 height 9
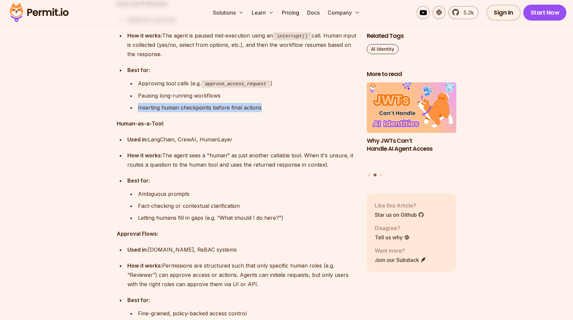
scroll to position [2300, 0]
click at [164, 195] on div "Ambiguous prompts" at bounding box center [247, 193] width 218 height 9
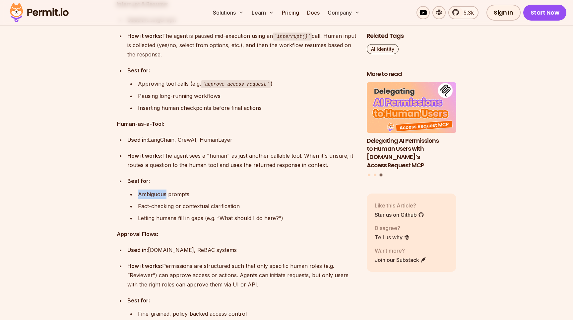
click at [164, 195] on div "Ambiguous prompts" at bounding box center [247, 193] width 218 height 9
click at [198, 205] on div "Fact-checking or contextual clarification" at bounding box center [247, 205] width 218 height 9
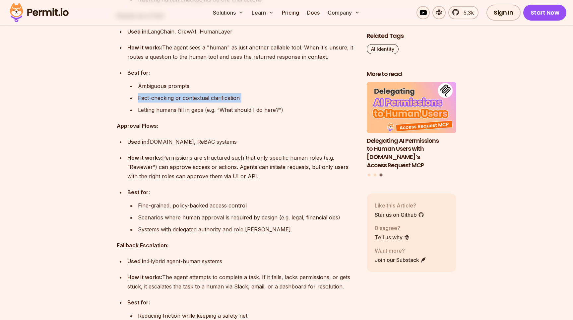
scroll to position [2409, 0]
click at [150, 143] on div "Used in: Permit.io, ReBAC systems" at bounding box center [241, 140] width 229 height 9
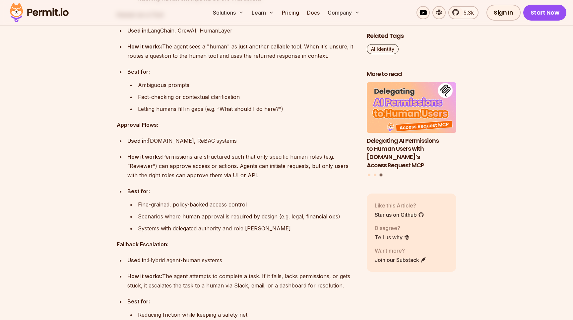
click at [150, 143] on div "Used in: Permit.io, ReBAC systems" at bounding box center [241, 140] width 229 height 9
click at [167, 158] on div "How it works: Permissions are structured such that only specific human roles (e…" at bounding box center [241, 166] width 229 height 28
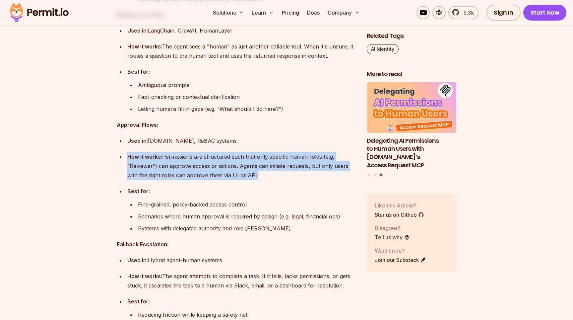
click at [189, 161] on div "How it works: Permissions are structured such that only specific human roles (e…" at bounding box center [241, 166] width 229 height 28
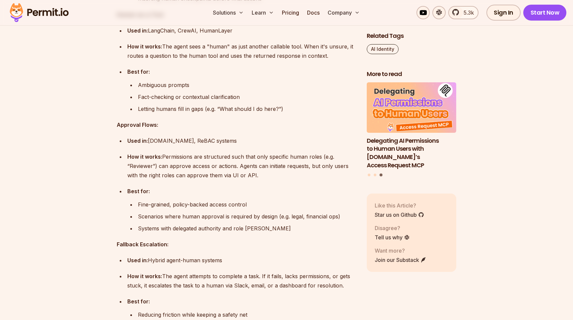
click at [189, 161] on div "How it works: Permissions are structured such that only specific human roles (e…" at bounding box center [241, 166] width 229 height 28
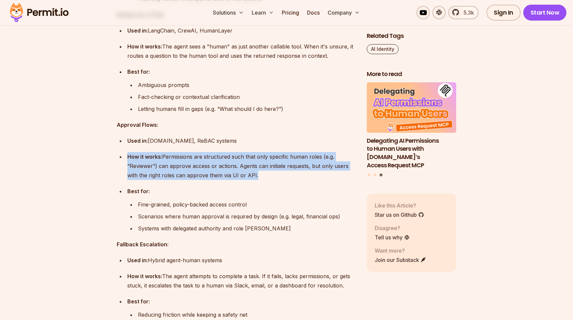
click at [202, 138] on div "Used in: Permit.io, ReBAC systems" at bounding box center [241, 140] width 229 height 9
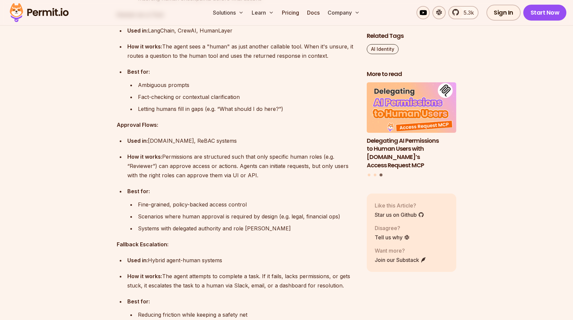
click at [202, 138] on div "Used in: Permit.io, ReBAC systems" at bounding box center [241, 140] width 229 height 9
click at [210, 138] on div "Used in: Permit.io, ReBAC systems" at bounding box center [241, 140] width 229 height 9
click at [210, 159] on div "How it works: Permissions are structured such that only specific human roles (e…" at bounding box center [241, 166] width 229 height 28
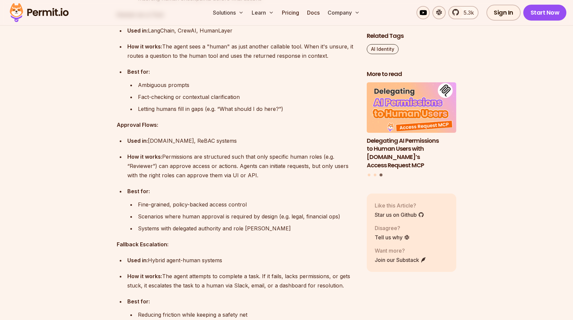
click at [210, 159] on div "How it works: Permissions are structured such that only specific human roles (e…" at bounding box center [241, 166] width 229 height 28
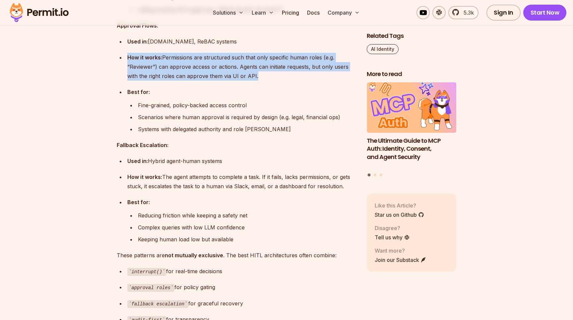
scroll to position [2509, 0]
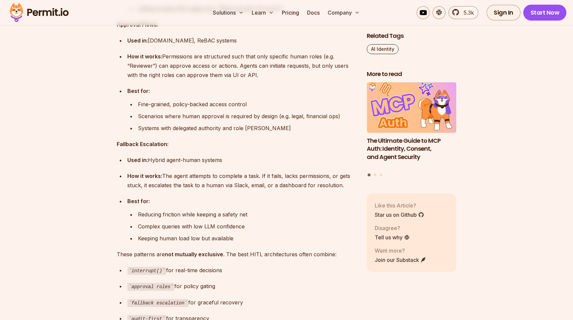
click at [204, 160] on div "Used in: Hybrid agent-human systems" at bounding box center [241, 159] width 229 height 9
click at [201, 192] on ul "Used in: Hybrid agent-human systems How it works: The agent attempts to complet…" at bounding box center [236, 199] width 239 height 88
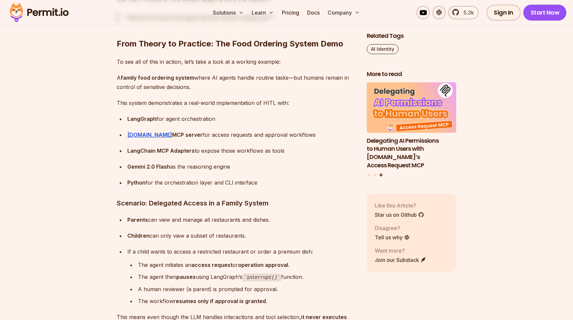
scroll to position [2849, 0]
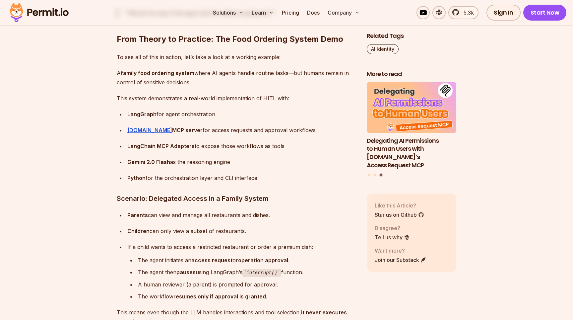
click at [208, 148] on div "LangChain MCP Adapters to expose those workflows as tools" at bounding box center [241, 145] width 229 height 9
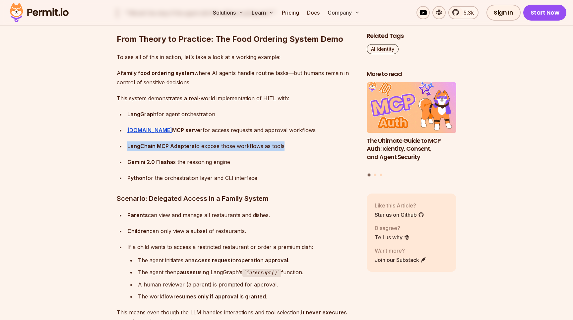
click at [186, 160] on div "Gemini 2.0 Flash as the reasoning engine" at bounding box center [241, 161] width 229 height 9
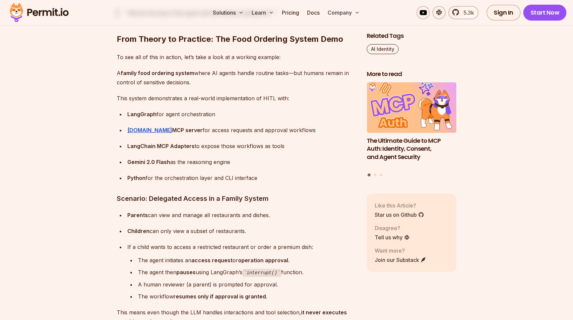
click at [186, 160] on div "Gemini 2.0 Flash as the reasoning engine" at bounding box center [241, 161] width 229 height 9
click at [194, 176] on div "Python for the orchestration layer and CLI interface" at bounding box center [241, 177] width 229 height 9
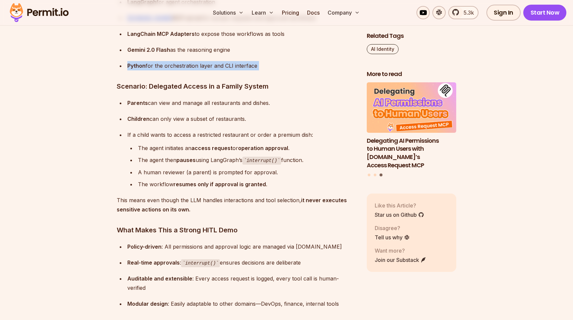
scroll to position [2963, 0]
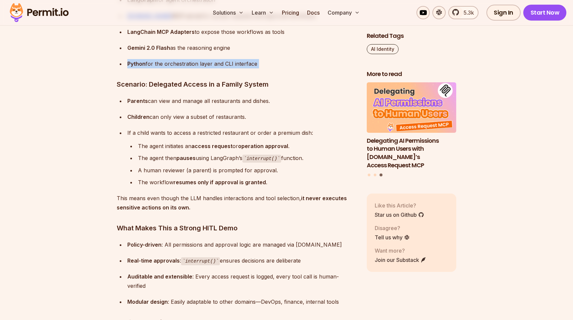
click at [262, 197] on p "This means even though the LLM handles interactions and tool selection, it neve…" at bounding box center [236, 202] width 239 height 19
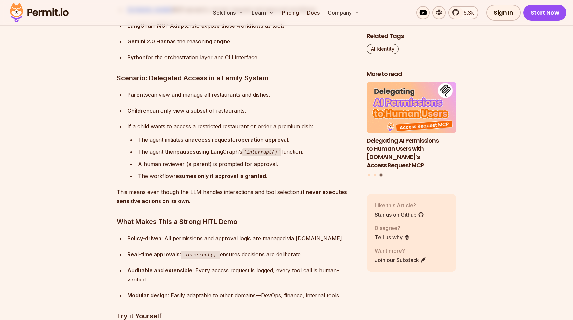
scroll to position [2985, 0]
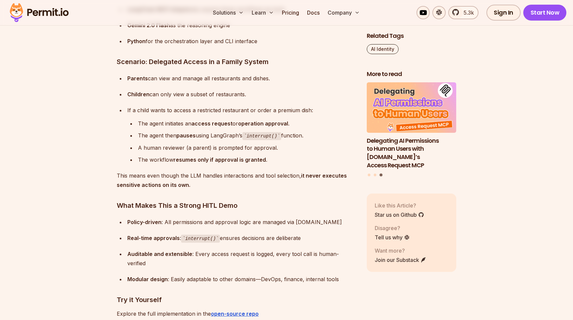
click at [244, 255] on div "Auditable and extensible : Every access request is logged, every tool call is h…" at bounding box center [241, 258] width 229 height 19
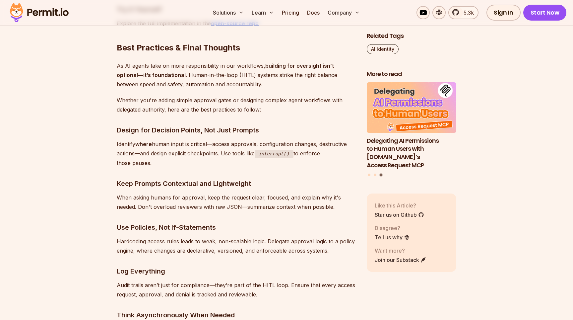
scroll to position [3277, 0]
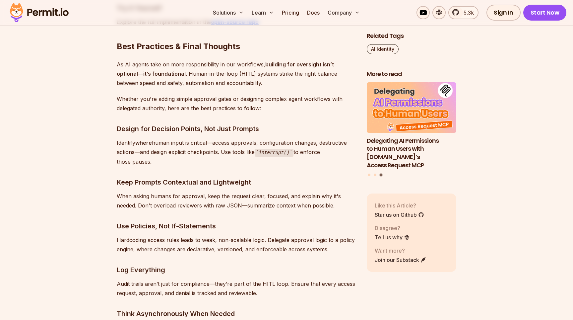
click at [214, 191] on p "When asking humans for approval, keep the request clear, focused, and explain w…" at bounding box center [236, 200] width 239 height 19
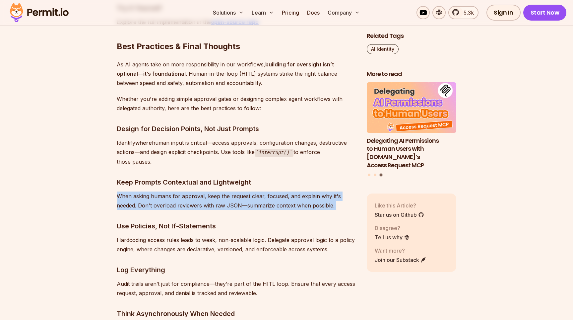
click at [194, 177] on h3 "Keep Prompts Contextual and Lightweight" at bounding box center [236, 182] width 239 height 11
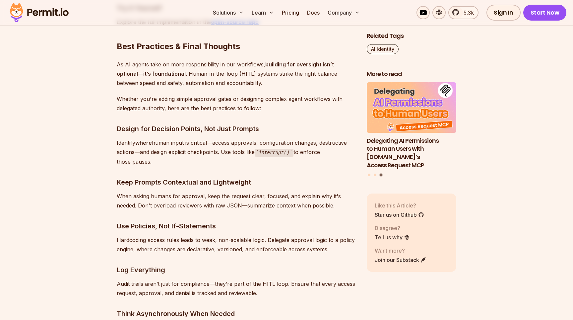
click at [194, 177] on h3 "Keep Prompts Contextual and Lightweight" at bounding box center [236, 182] width 239 height 11
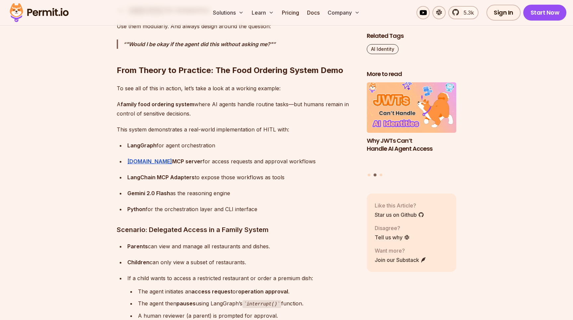
scroll to position [2852, 0]
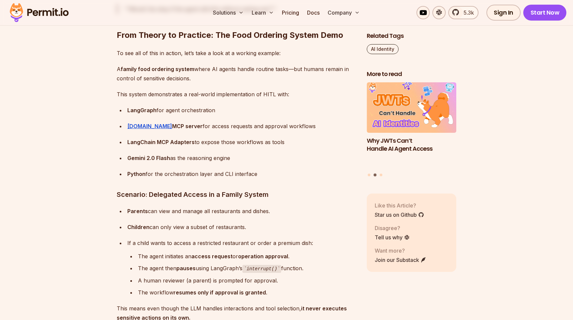
click at [262, 159] on div "Gemini 2.0 Flash as the reasoning engine" at bounding box center [241, 157] width 229 height 9
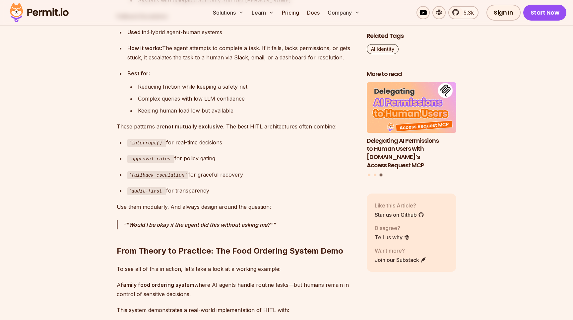
scroll to position [2636, 0]
click at [205, 159] on div "approval roles for policy gating" at bounding box center [241, 159] width 229 height 10
click at [206, 175] on div "fallback escalation for graceful recovery" at bounding box center [241, 175] width 229 height 10
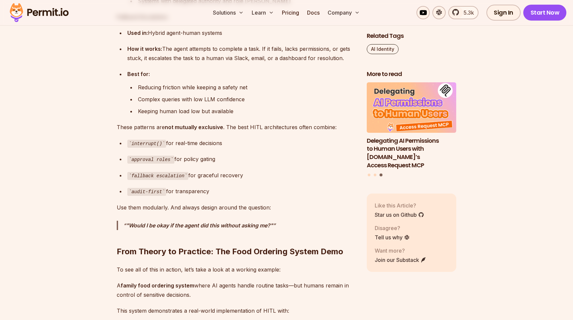
click at [206, 175] on div "fallback escalation for graceful recovery" at bounding box center [241, 175] width 229 height 10
click at [209, 157] on div "approval roles for policy gating" at bounding box center [241, 159] width 229 height 10
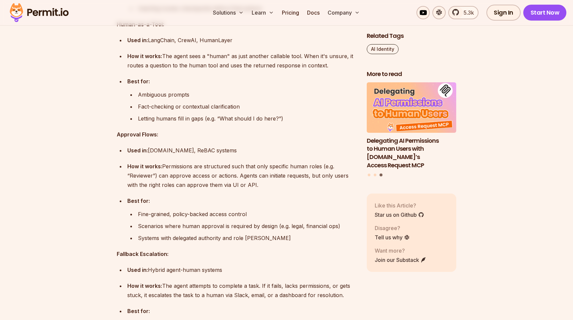
scroll to position [2399, 0]
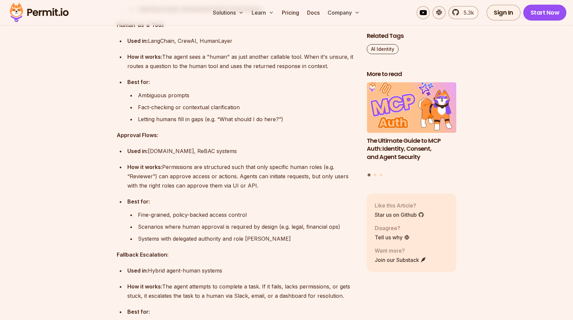
click at [225, 213] on div "Fine-grained, policy-backed access control" at bounding box center [247, 214] width 218 height 9
click at [200, 223] on div "Scenarios where human approval is required by design (e.g. legal, financial ops)" at bounding box center [247, 226] width 218 height 9
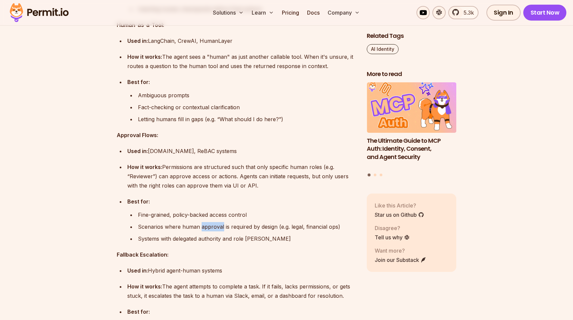
click at [200, 223] on div "Scenarios where human approval is required by design (e.g. legal, financial ops)" at bounding box center [247, 226] width 218 height 9
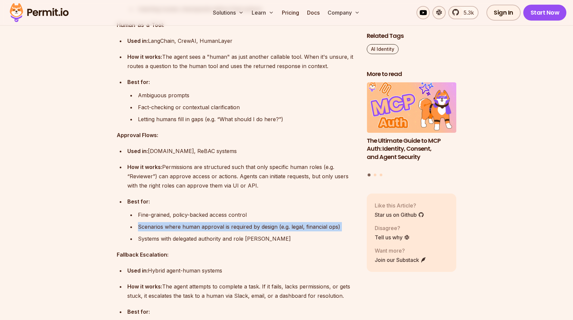
click at [203, 213] on div "Fine-grained, policy-backed access control" at bounding box center [247, 214] width 218 height 9
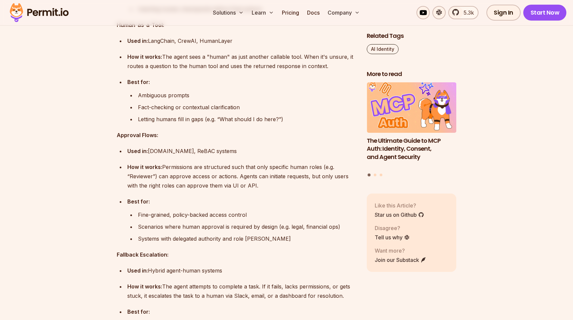
click at [203, 213] on div "Fine-grained, policy-backed access control" at bounding box center [247, 214] width 218 height 9
click at [197, 221] on ul "Fine-grained, policy-backed access control Scenarios where human approval is re…" at bounding box center [241, 226] width 229 height 33
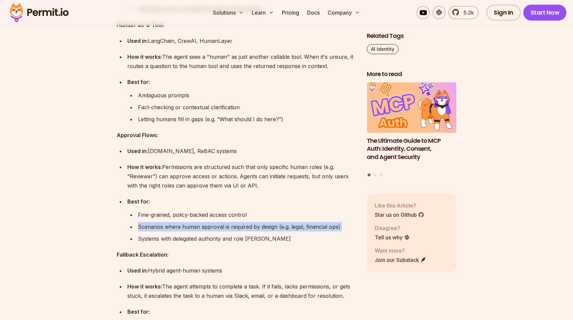
click at [190, 233] on ul "Fine-grained, policy-backed access control Scenarios where human approval is re…" at bounding box center [241, 226] width 229 height 33
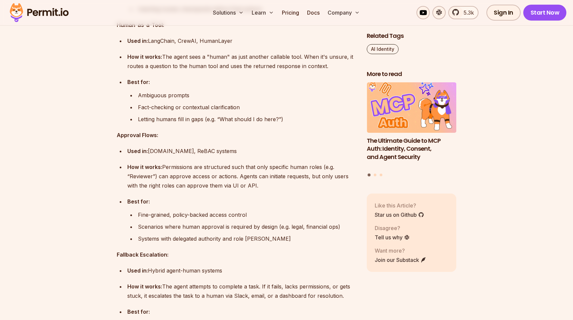
click at [190, 233] on ul "Fine-grained, policy-backed access control Scenarios where human approval is re…" at bounding box center [241, 226] width 229 height 33
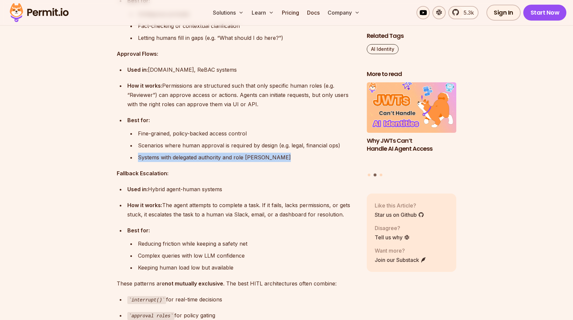
scroll to position [2481, 0]
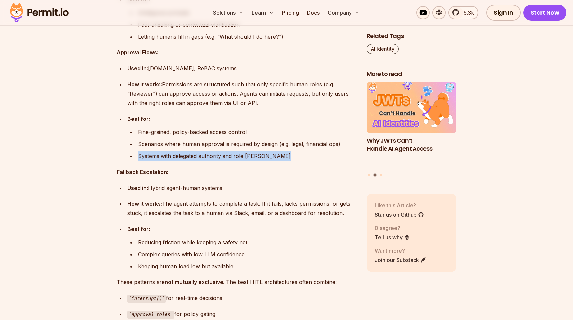
click at [214, 242] on div "Reducing friction while keeping a safety net" at bounding box center [247, 241] width 218 height 9
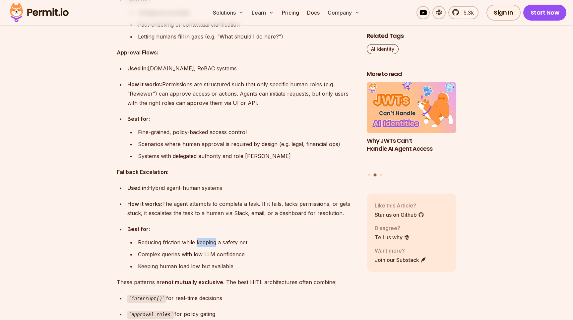
click at [214, 242] on div "Reducing friction while keeping a safety net" at bounding box center [247, 241] width 218 height 9
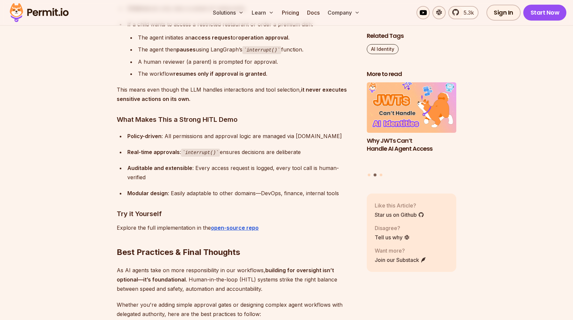
scroll to position [3005, 0]
